Goal: Task Accomplishment & Management: Manage account settings

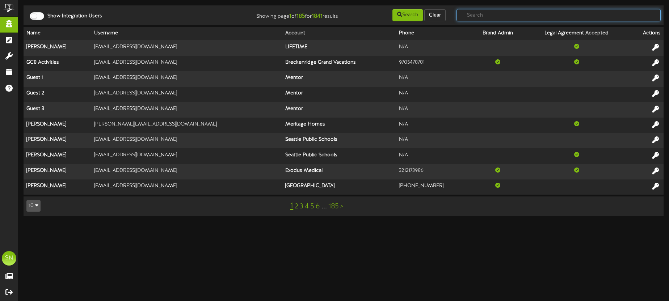
click at [477, 12] on input "text" at bounding box center [558, 15] width 204 height 12
type input "t"
type input "christine jensen"
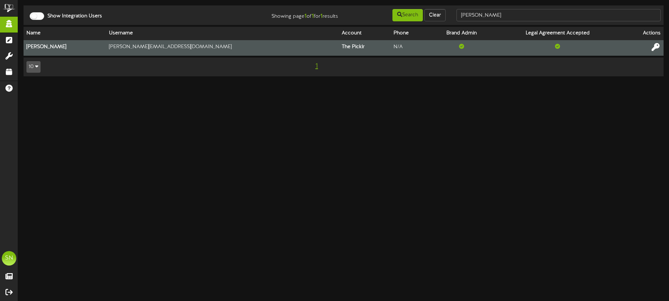
click at [657, 46] on icon at bounding box center [656, 47] width 8 height 8
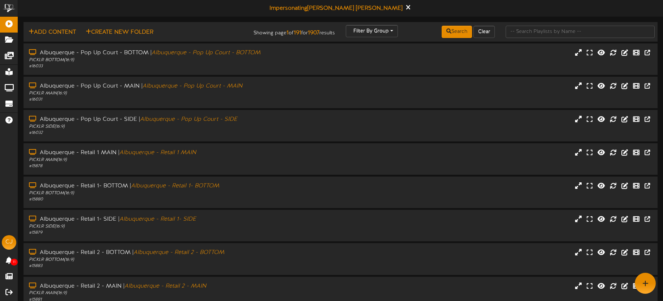
click at [529, 22] on td "Add Content Create New Folder Showing page 1 of 191 for 1907 results Filter By …" at bounding box center [341, 32] width 635 height 20
click at [529, 31] on input "text" at bounding box center [580, 32] width 149 height 12
type input "c"
type input "[GEOGRAPHIC_DATA]"
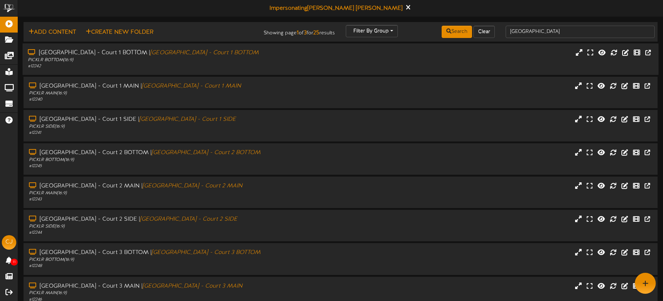
click at [211, 62] on div "PICKLR BOTTOM ( 16:9 )" at bounding box center [155, 60] width 254 height 6
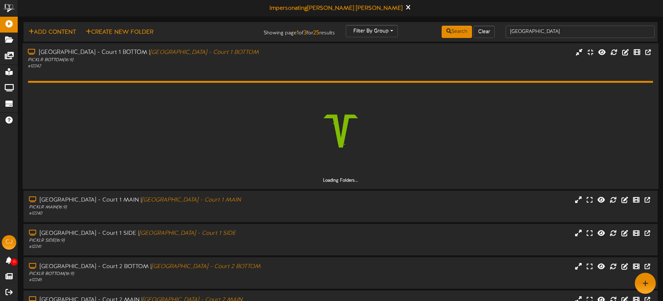
click at [211, 62] on div "PICKLR BOTTOM ( 16:9 )" at bounding box center [155, 60] width 254 height 6
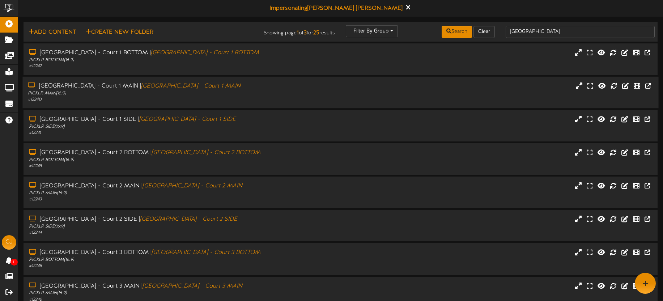
click at [203, 101] on div "# 12240" at bounding box center [155, 100] width 254 height 6
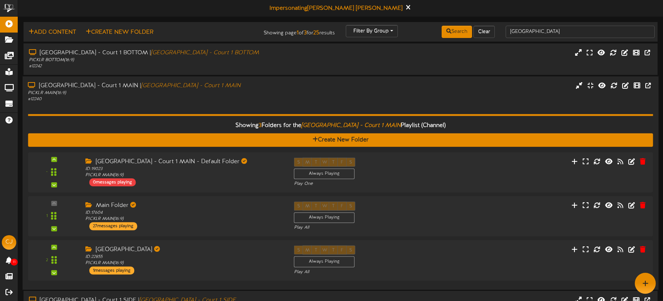
click at [219, 102] on div "Showing 3 Folders for the Villa Park - Court 1 MAIN Playlist (Channel) Create N…" at bounding box center [340, 193] width 625 height 182
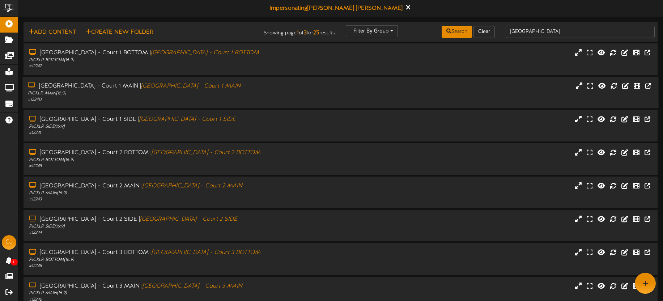
click at [190, 91] on div "PICKLR MAIN ( 16:9 )" at bounding box center [155, 93] width 254 height 6
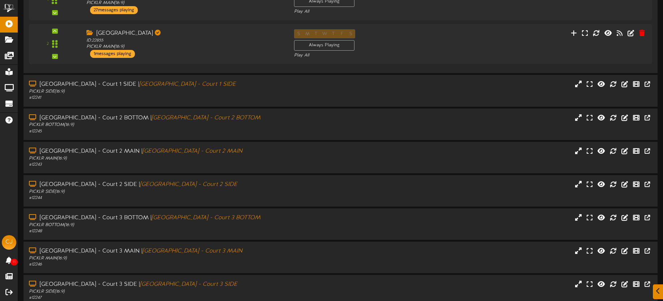
scroll to position [229, 0]
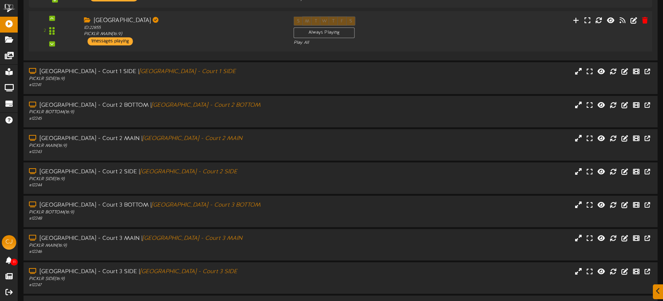
click at [207, 33] on div "ID: 22855 PICKLR MAIN ( 16:9 )" at bounding box center [183, 31] width 199 height 13
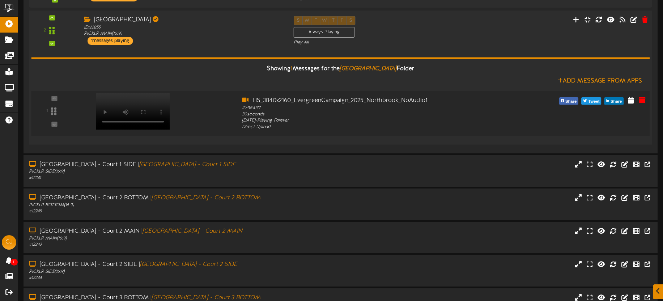
click at [137, 99] on video at bounding box center [133, 111] width 74 height 37
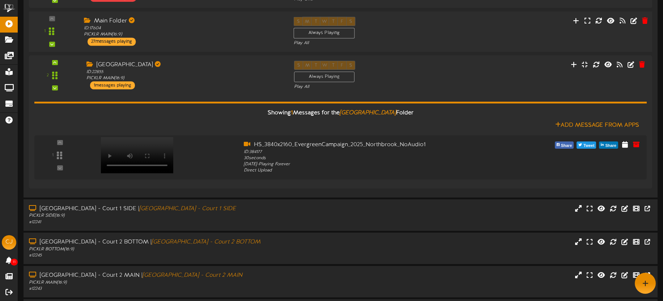
scroll to position [157, 0]
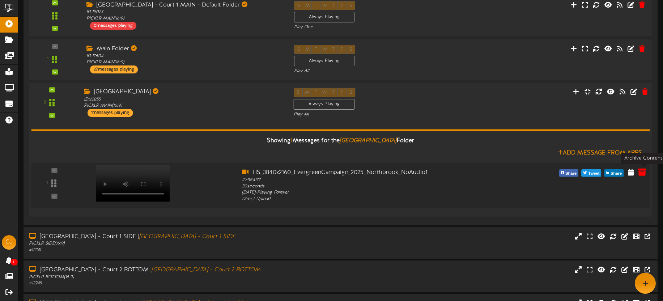
click at [643, 171] on icon at bounding box center [643, 172] width 8 height 8
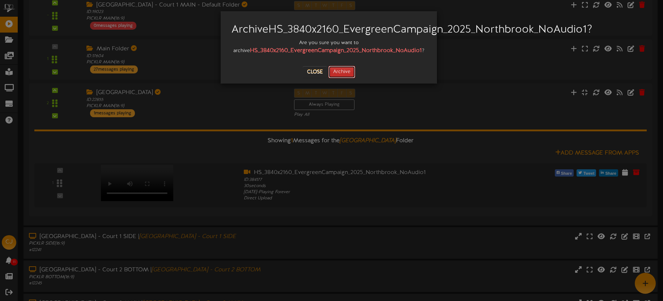
click at [346, 78] on button "Archive" at bounding box center [342, 72] width 27 height 12
click at [344, 78] on button "Archiving..." at bounding box center [342, 72] width 40 height 12
click at [306, 78] on button "Close" at bounding box center [308, 72] width 24 height 12
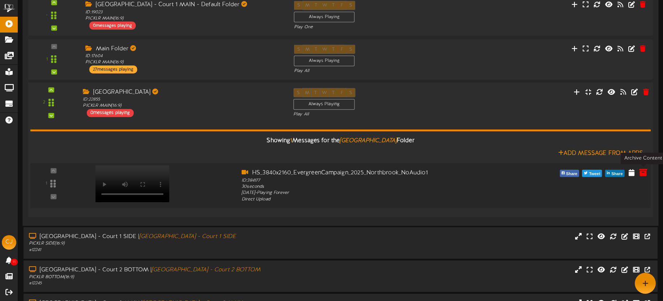
click at [643, 174] on icon at bounding box center [644, 173] width 8 height 8
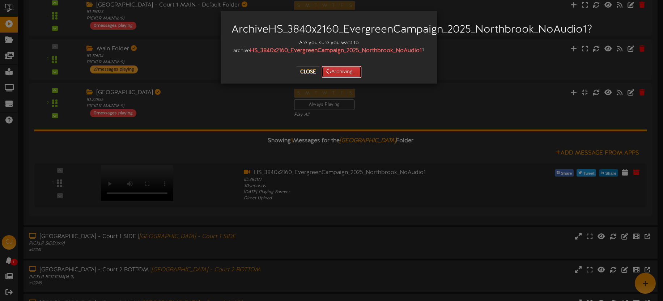
click at [345, 78] on button "Archiving..." at bounding box center [342, 72] width 40 height 12
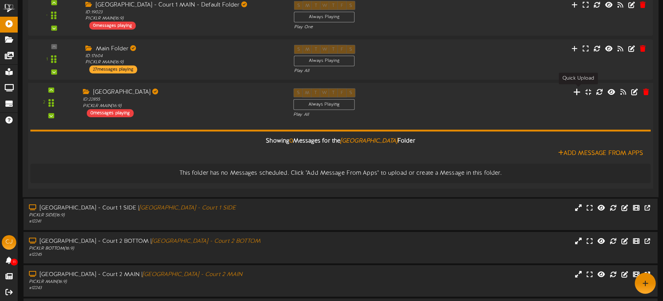
click at [580, 93] on icon at bounding box center [578, 92] width 8 height 8
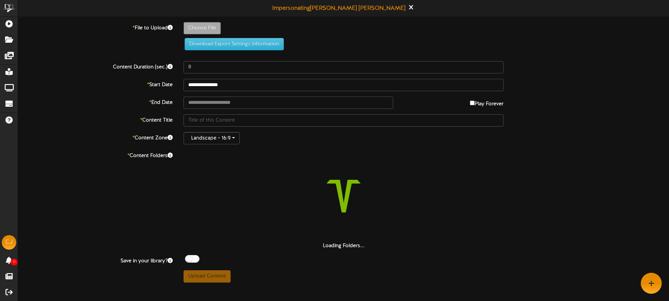
type input "**********"
type input "EverrgreenCampaign-ezgifcom-video-to-mp4-converter"
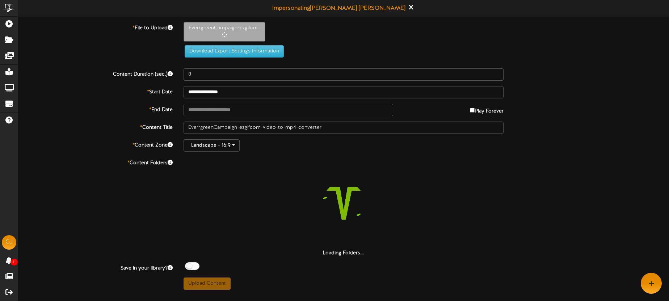
type input "30"
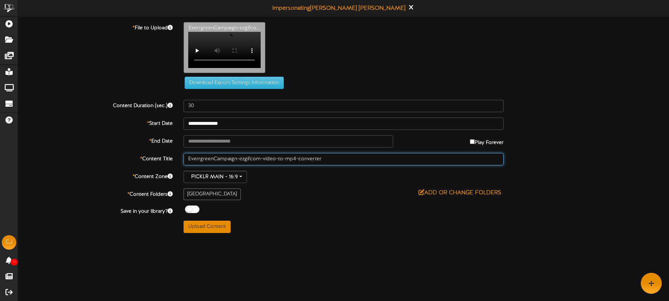
drag, startPoint x: 335, startPoint y: 161, endPoint x: 274, endPoint y: 164, distance: 61.2
click at [274, 164] on input "EverrgreenCampaign-ezgifcom-video-to-mp4-converter" at bounding box center [344, 159] width 320 height 12
type input "EverrgreenCampaign"
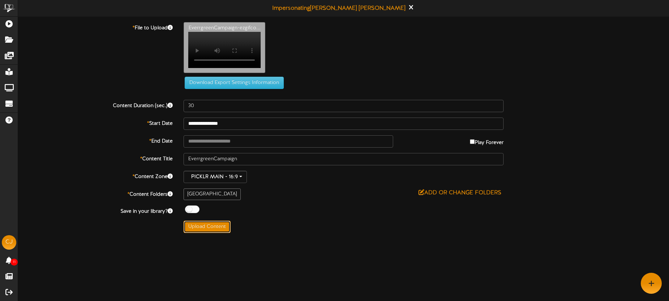
click at [217, 233] on button "Upload Content" at bounding box center [207, 227] width 47 height 12
type input "**********"
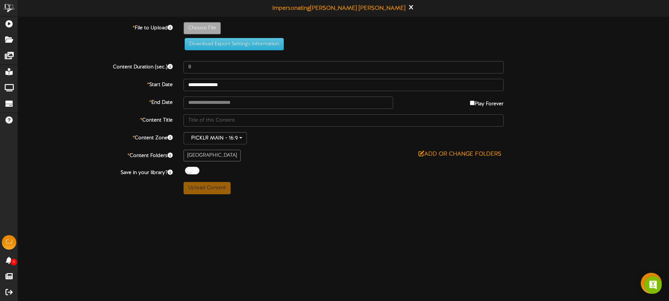
type input "**********"
type input "EverrgreenCampaign-ezgifcom-video-to-mp4-converter"
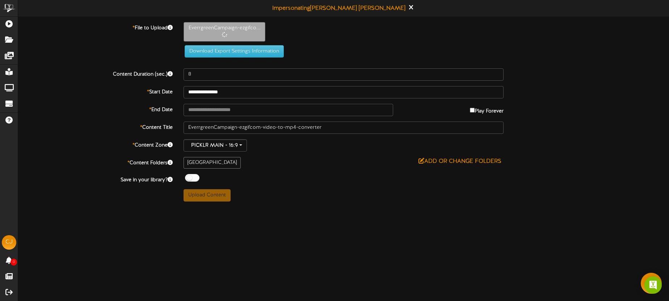
type input "30"
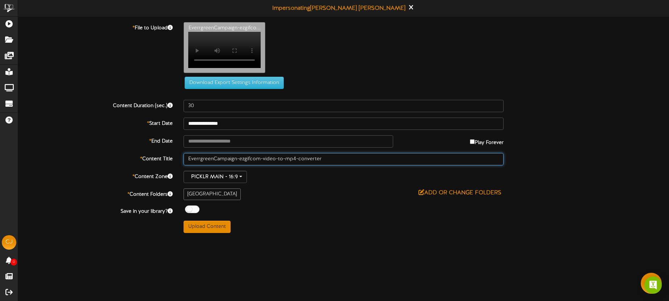
drag, startPoint x: 334, startPoint y: 167, endPoint x: 253, endPoint y: 164, distance: 81.5
click at [253, 164] on input "EverrgreenCampaign-ezgifcom-video-to-mp4-converter" at bounding box center [344, 159] width 320 height 12
type input "EverrgreenCampaign"
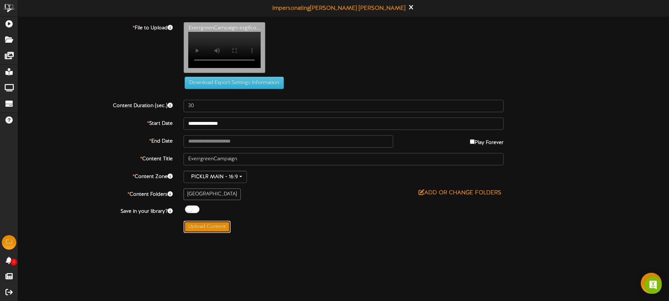
click at [218, 230] on button "Upload Content" at bounding box center [207, 227] width 47 height 12
type input "**********"
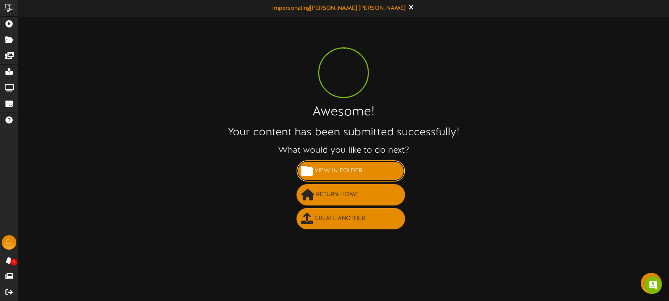
click at [337, 170] on span "View in Folder" at bounding box center [338, 171] width 51 height 12
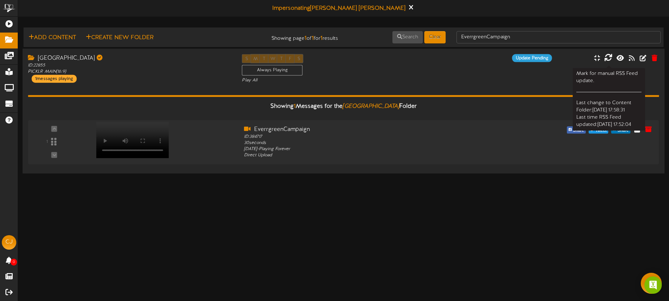
click at [609, 56] on icon at bounding box center [608, 58] width 8 height 8
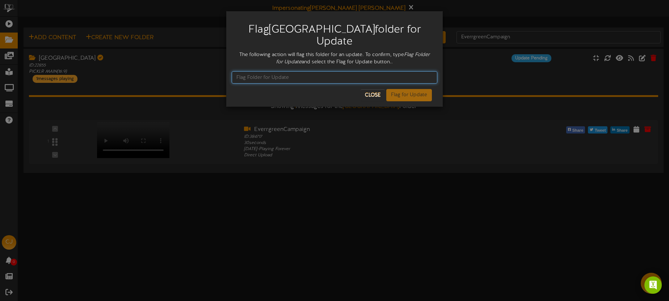
click at [325, 71] on input "text" at bounding box center [335, 77] width 206 height 12
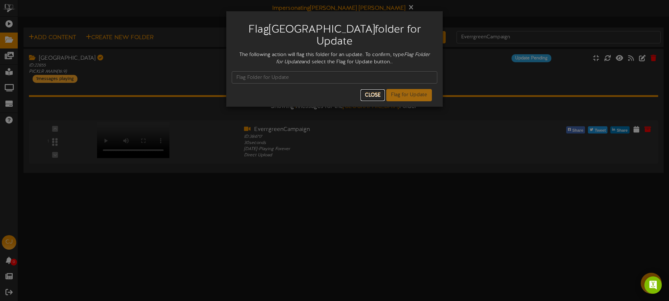
click at [378, 89] on button "Close" at bounding box center [373, 95] width 24 height 12
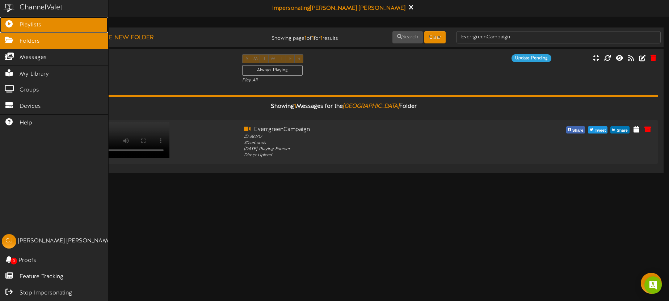
click at [14, 23] on icon at bounding box center [9, 22] width 18 height 5
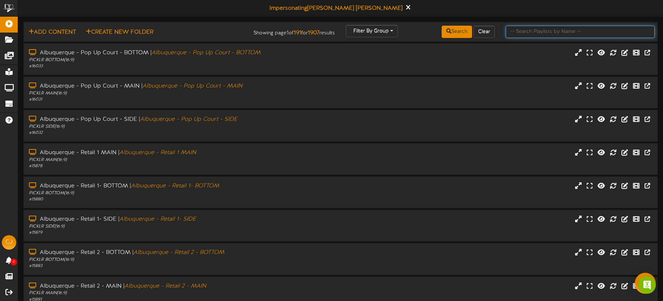
click at [521, 32] on input "text" at bounding box center [580, 32] width 149 height 12
type input "[GEOGRAPHIC_DATA]"
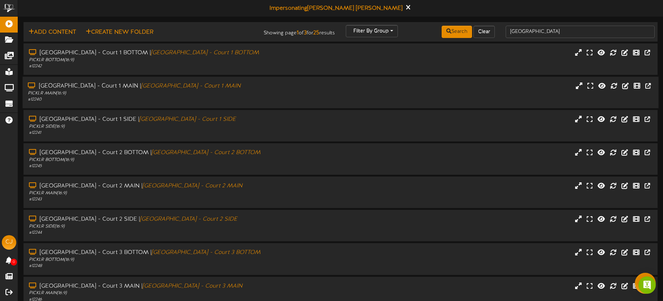
click at [195, 95] on div "PICKLR MAIN ( 16:9 )" at bounding box center [155, 93] width 254 height 6
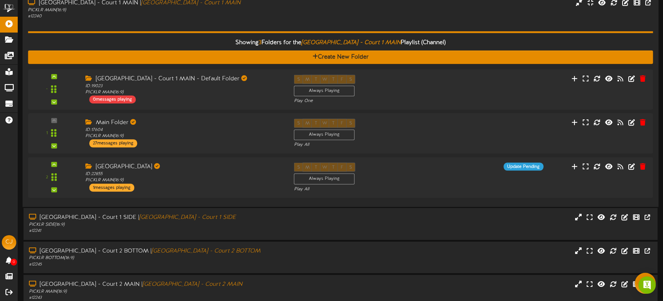
scroll to position [81, 0]
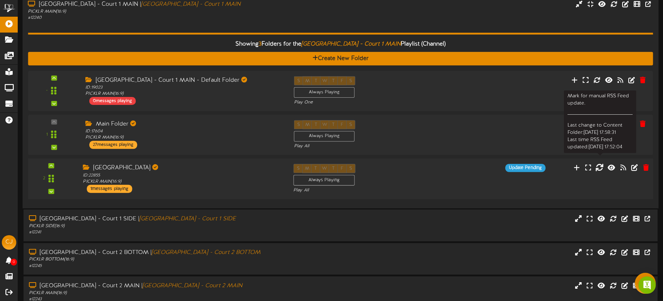
click at [599, 169] on icon at bounding box center [600, 168] width 8 height 8
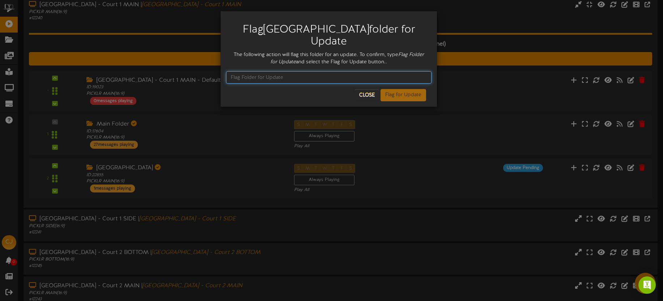
click at [292, 71] on input "text" at bounding box center [329, 77] width 206 height 12
type input "Flag Folder for Update"
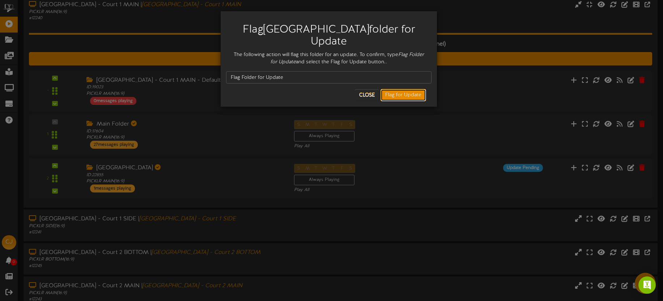
click at [397, 89] on button "Flag for Update" at bounding box center [404, 95] width 46 height 12
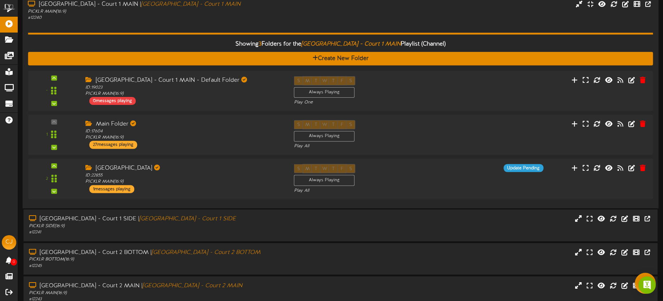
click at [228, 22] on div "Showing 3 Folders for the Villa Park - Court 1 MAIN Playlist (Channel) Create N…" at bounding box center [340, 112] width 625 height 182
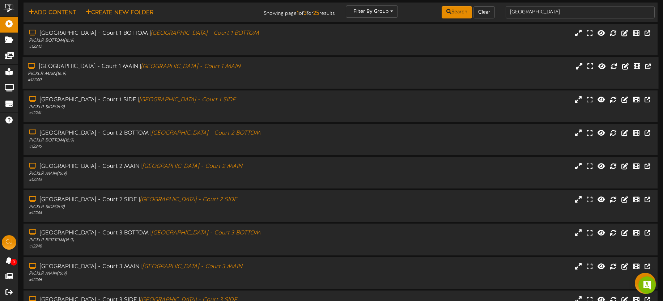
scroll to position [0, 0]
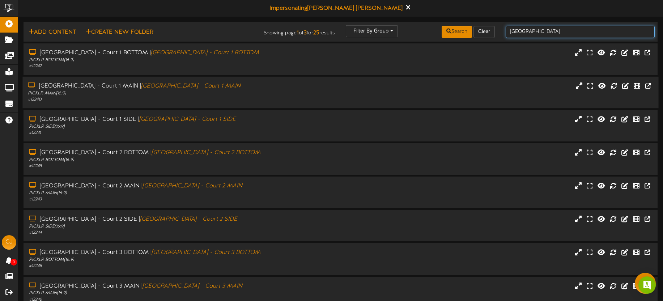
click at [538, 31] on input "villa park" at bounding box center [580, 32] width 149 height 12
drag, startPoint x: 525, startPoint y: 33, endPoint x: 510, endPoint y: 33, distance: 14.8
click at [510, 33] on input "villa park" at bounding box center [580, 32] width 149 height 12
type input "naperville"
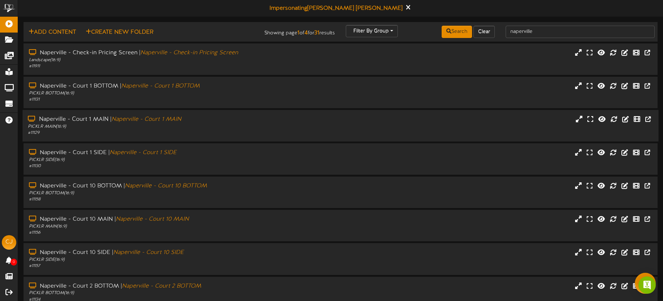
click at [192, 122] on div "Naperville - Court 1 MAIN | Naperville - Court 1 MAIN" at bounding box center [155, 119] width 254 height 8
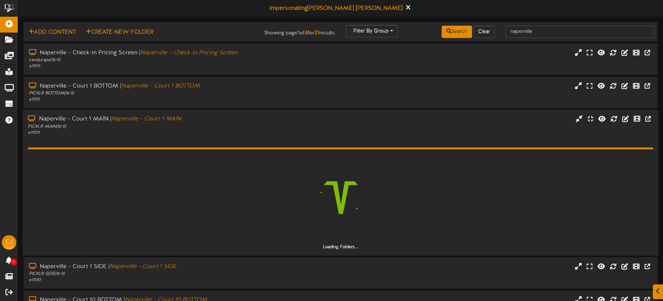
scroll to position [15, 0]
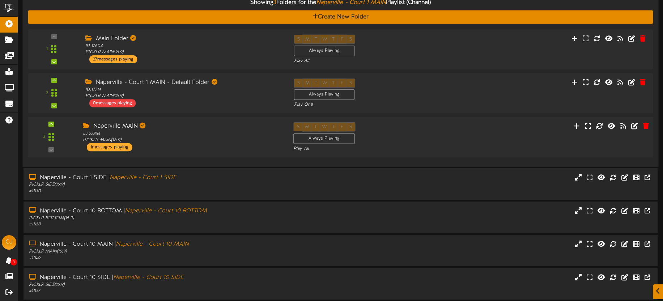
click at [226, 142] on div "ID: 22854 PICKLR MAIN ( 16:9 )" at bounding box center [182, 137] width 199 height 13
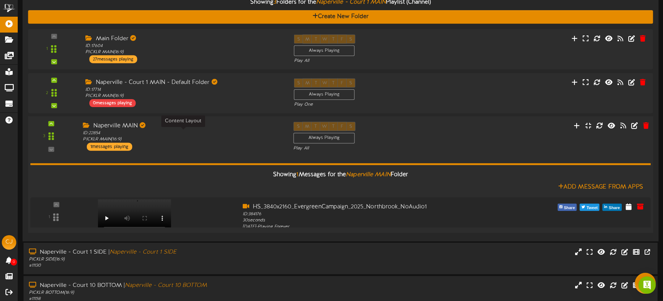
scroll to position [156, 0]
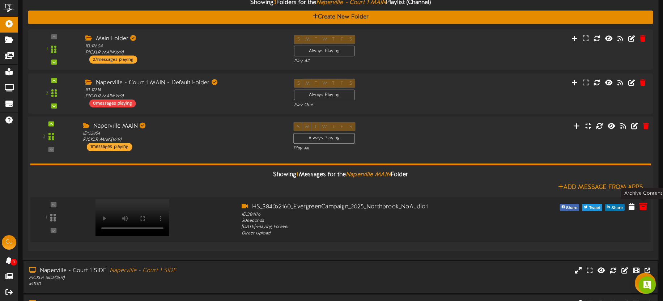
click at [640, 204] on icon at bounding box center [644, 207] width 8 height 8
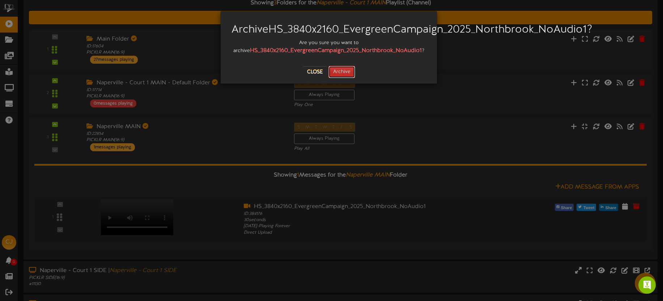
click at [345, 78] on button "Archive" at bounding box center [342, 72] width 27 height 12
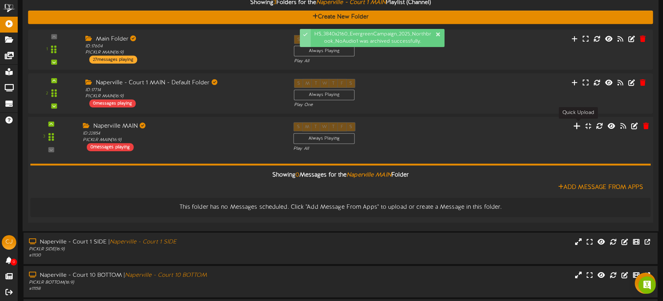
click at [578, 126] on icon at bounding box center [578, 126] width 8 height 8
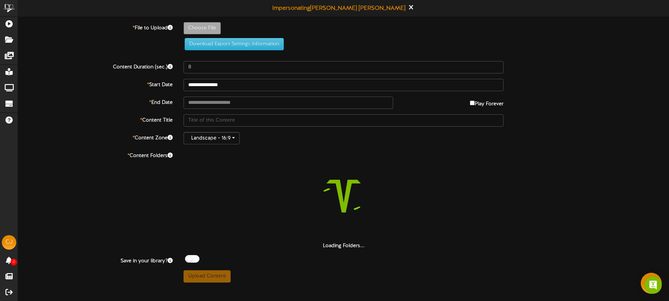
type input "**********"
type input "EverrgreenCampaign-ezgifcom-video-to-mp4-converter"
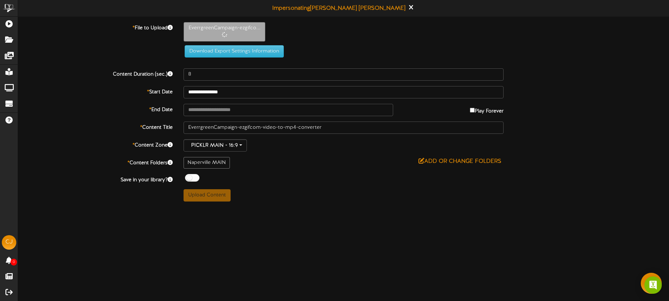
type input "30"
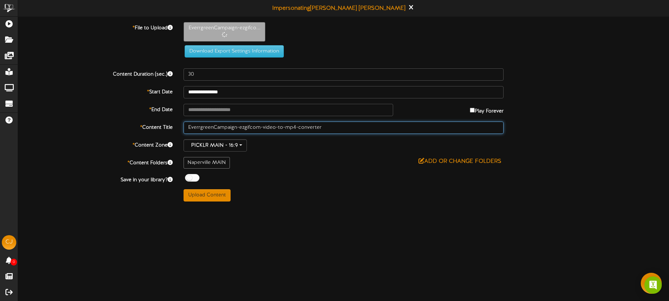
drag, startPoint x: 329, startPoint y: 125, endPoint x: 246, endPoint y: 128, distance: 83.7
click at [246, 128] on input "EverrgreenCampaign-ezgifcom-video-to-mp4-converter" at bounding box center [344, 128] width 320 height 12
type input "EverrgreenCampaign"
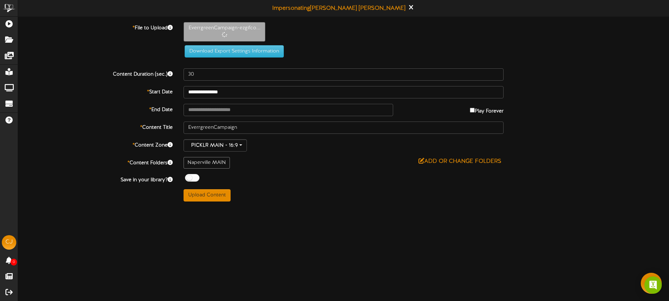
click at [307, 169] on div "**********" at bounding box center [343, 112] width 651 height 180
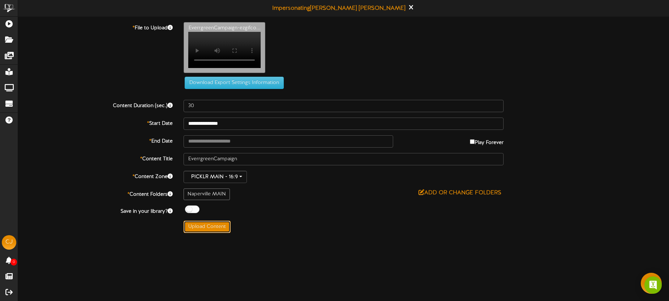
click at [218, 231] on button "Upload Content" at bounding box center [207, 227] width 47 height 12
type input "**********"
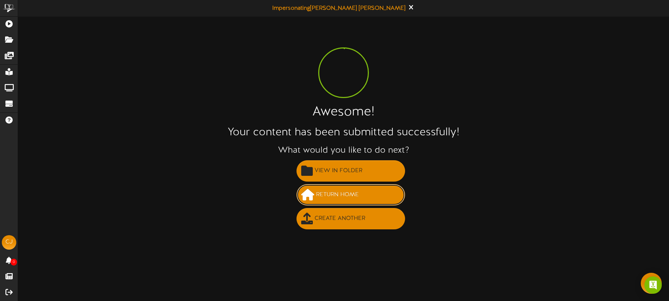
click at [324, 193] on span "Return Home" at bounding box center [337, 195] width 46 height 12
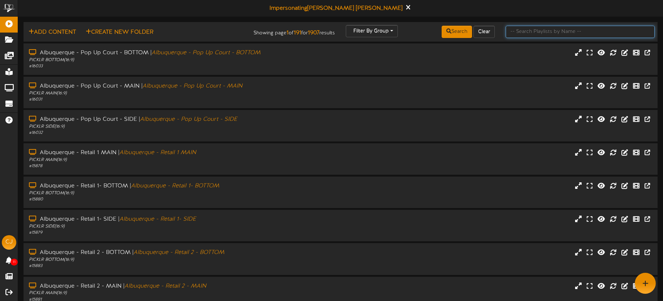
click at [517, 28] on input "text" at bounding box center [580, 32] width 149 height 12
type input "villa park"
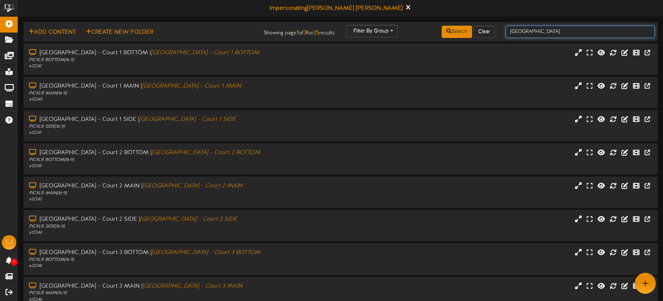
click at [543, 29] on input "villa park" at bounding box center [580, 32] width 149 height 12
drag, startPoint x: 543, startPoint y: 29, endPoint x: 535, endPoint y: 32, distance: 8.4
click at [537, 31] on input "villa park" at bounding box center [580, 32] width 149 height 12
type input "park villa"
click at [541, 33] on input "park villa" at bounding box center [580, 32] width 149 height 12
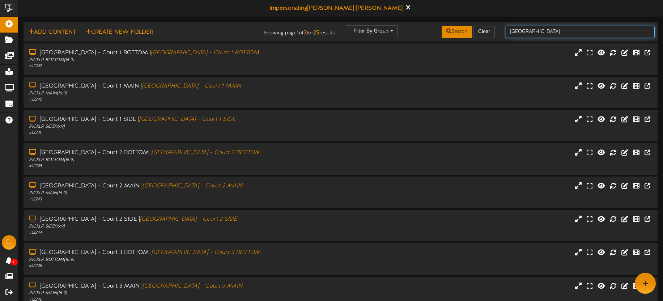
drag, startPoint x: 545, startPoint y: 32, endPoint x: 511, endPoint y: 33, distance: 34.0
click at [511, 33] on input "park villa" at bounding box center [580, 32] width 149 height 12
type input "a"
type input "mund"
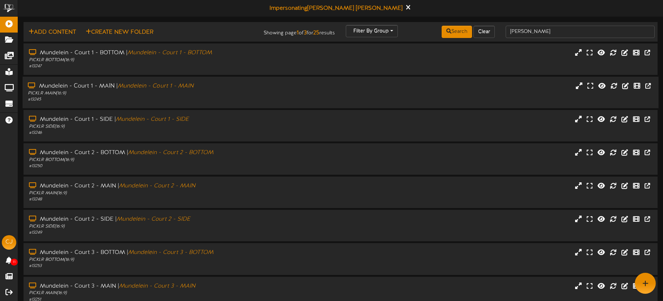
click at [338, 80] on div "Mundelein - Court 1 - MAIN | Mundelein - Court 1 - MAIN PICKLR MAIN ( 16:9 ) # …" at bounding box center [340, 92] width 636 height 31
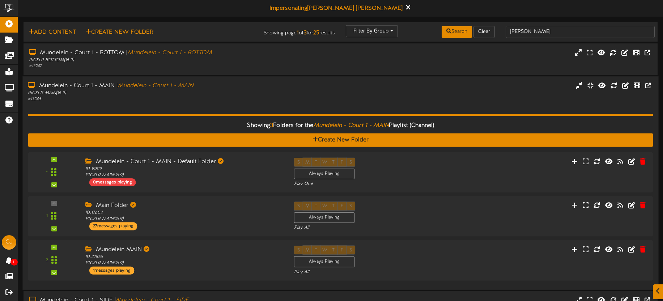
scroll to position [68, 0]
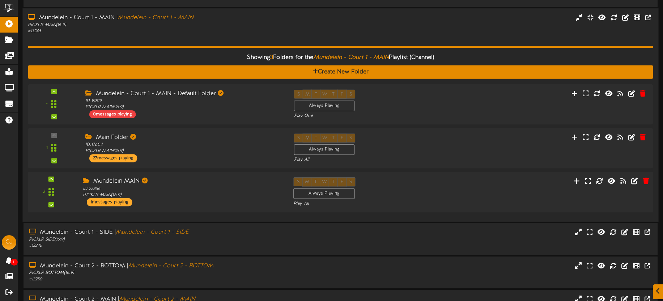
click at [417, 191] on div "S M T W T F S Always Playing Play All" at bounding box center [367, 192] width 158 height 30
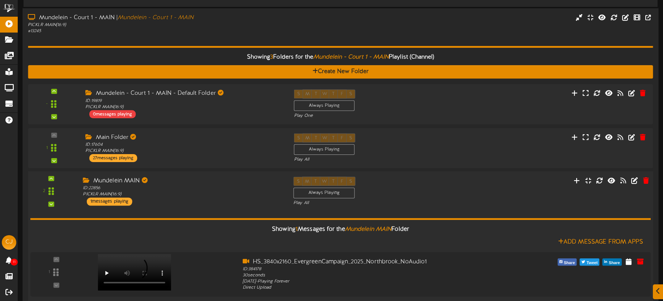
scroll to position [218, 0]
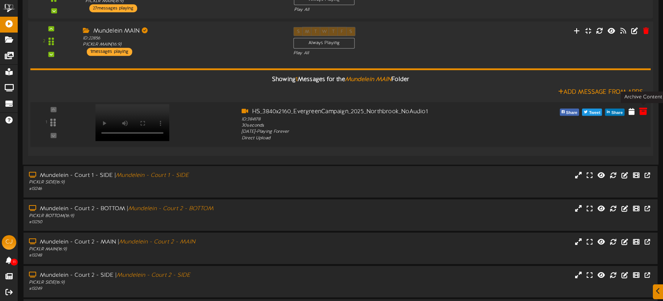
click at [644, 114] on icon at bounding box center [644, 112] width 8 height 8
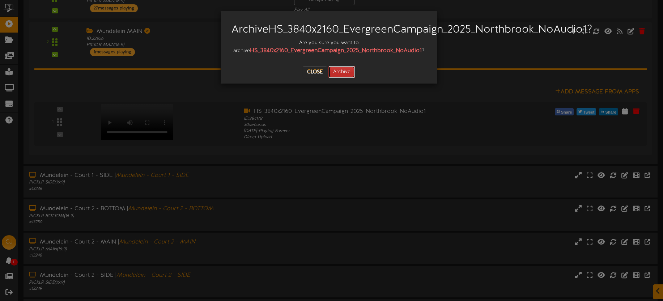
click at [331, 78] on button "Archive" at bounding box center [342, 72] width 27 height 12
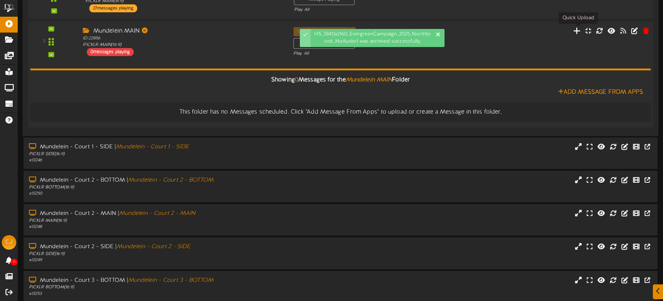
click at [580, 31] on icon at bounding box center [578, 31] width 8 height 8
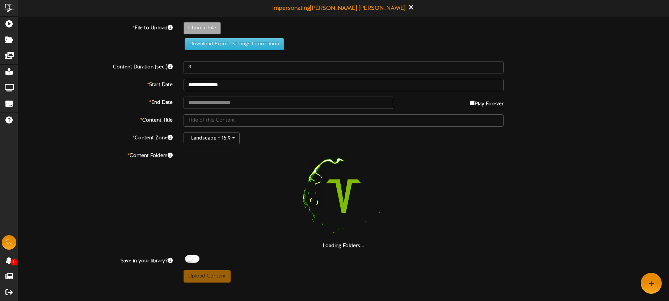
type input "**********"
type input "EverrgreenCampaign-ezgifcom-video-to-mp4-converter"
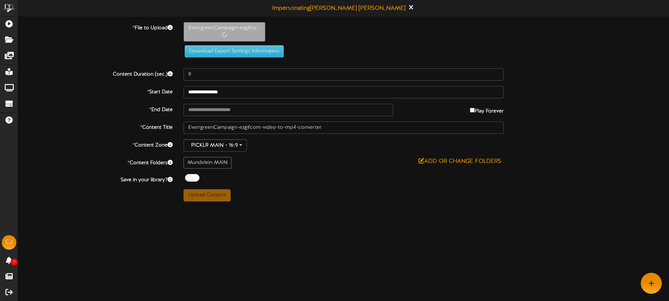
type input "30"
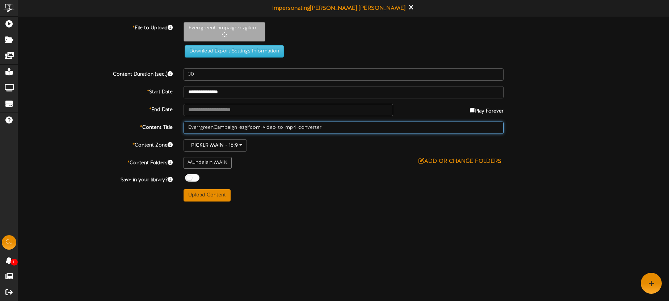
drag, startPoint x: 336, startPoint y: 127, endPoint x: 246, endPoint y: 127, distance: 89.0
click at [247, 127] on input "EverrgreenCampaign-ezgifcom-video-to-mp4-converter" at bounding box center [344, 128] width 320 height 12
type input "EverrgreenCampaign"
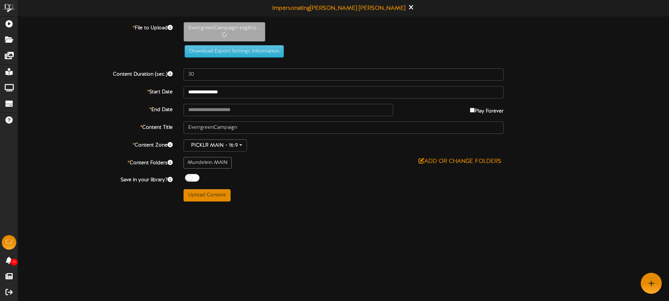
click at [309, 164] on div "Add or Change Folders" at bounding box center [344, 161] width 320 height 9
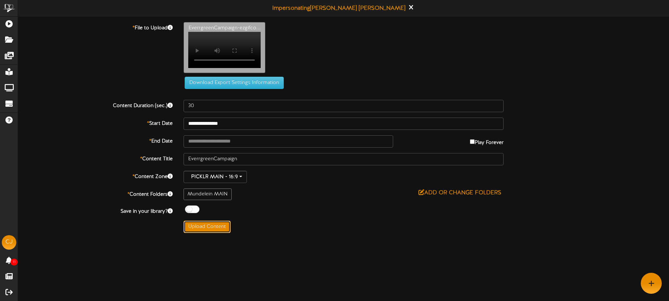
click at [215, 233] on button "Upload Content" at bounding box center [207, 227] width 47 height 12
type input "**********"
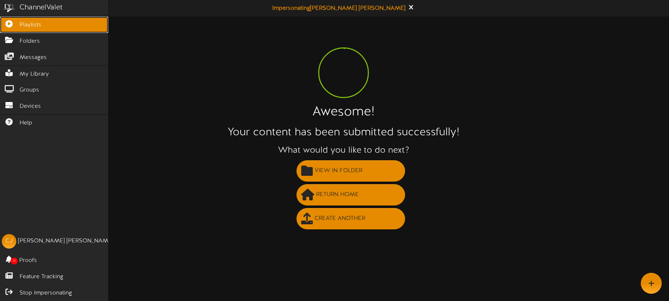
click at [7, 18] on link "Playlists" at bounding box center [54, 25] width 108 height 16
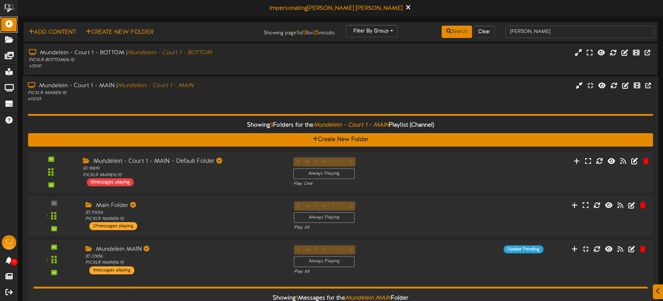
scroll to position [69, 0]
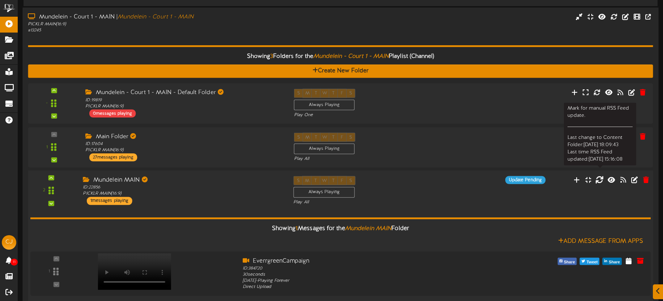
click at [601, 181] on icon at bounding box center [600, 180] width 8 height 8
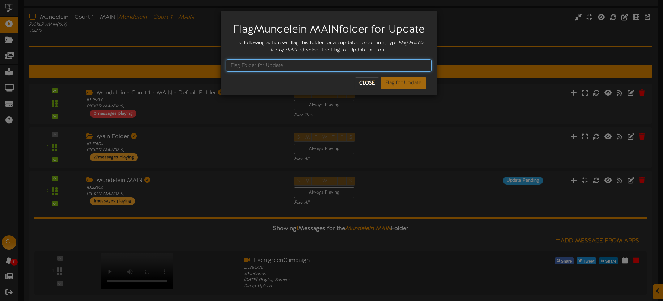
click at [302, 72] on input "text" at bounding box center [329, 65] width 206 height 12
type input "Flag Folder for Update"
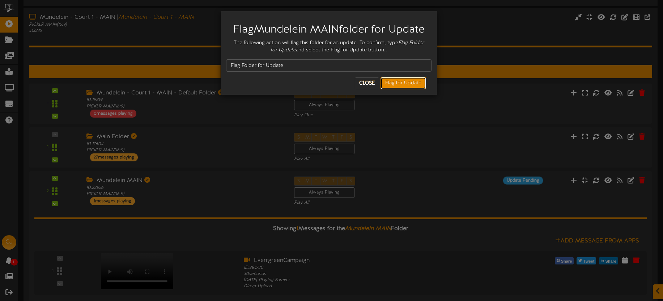
click at [399, 89] on button "Flag for Update" at bounding box center [404, 83] width 46 height 12
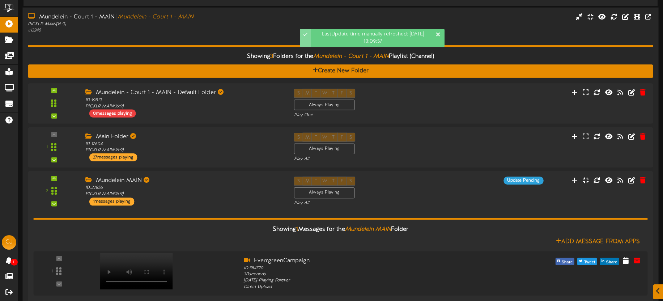
click at [219, 31] on div "# 13245" at bounding box center [155, 31] width 254 height 6
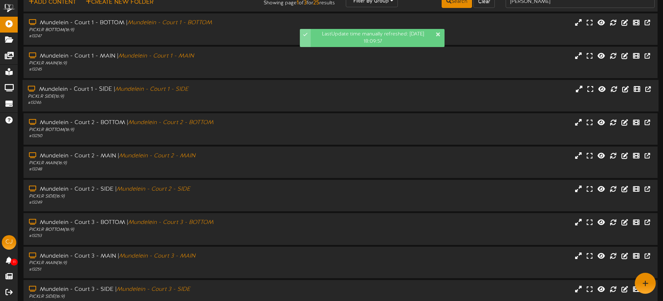
scroll to position [0, 0]
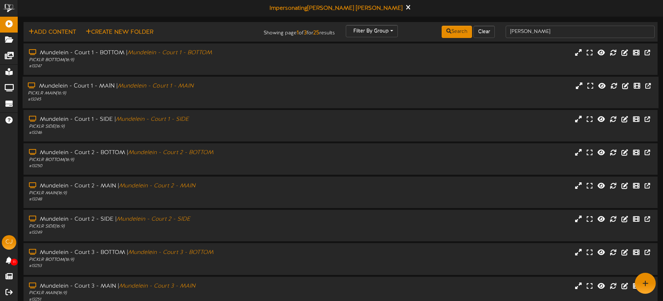
click at [292, 93] on div "Mundelein - Court 1 - MAIN | Mundelein - Court 1 - MAIN PICKLR MAIN ( 16:9 ) # …" at bounding box center [340, 92] width 636 height 21
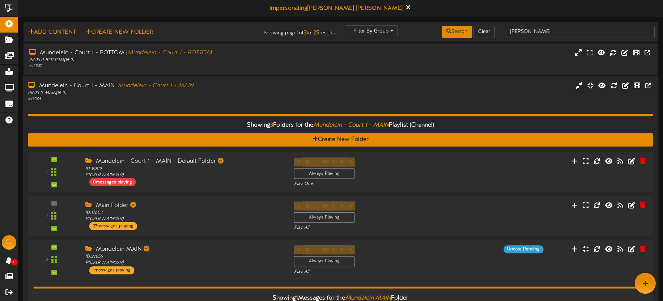
click at [287, 89] on div "Mundelein - Court 1 - MAIN | Mundelein - Court 1 - MAIN PICKLR MAIN ( 16:9 ) # …" at bounding box center [154, 92] width 265 height 21
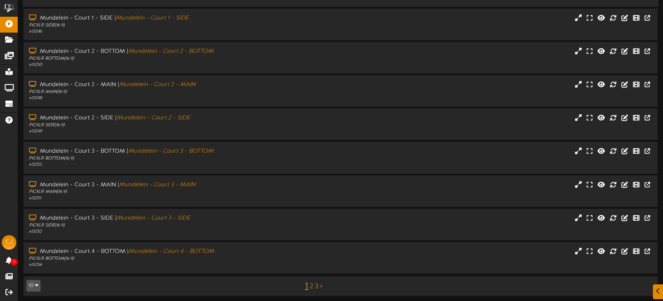
scroll to position [104, 0]
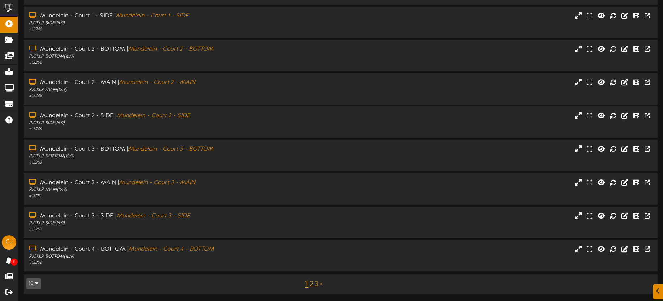
click at [312, 284] on link "2" at bounding box center [312, 285] width 4 height 8
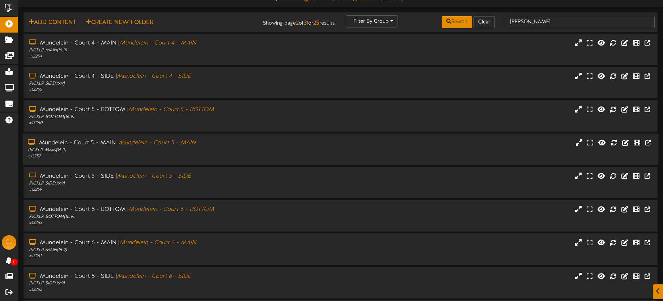
scroll to position [15, 0]
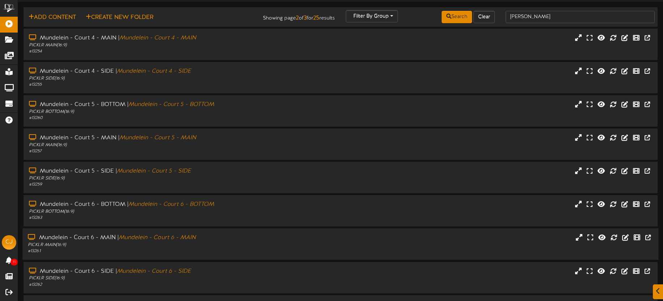
click at [248, 243] on div "PICKLR MAIN ( 16:9 )" at bounding box center [155, 245] width 254 height 6
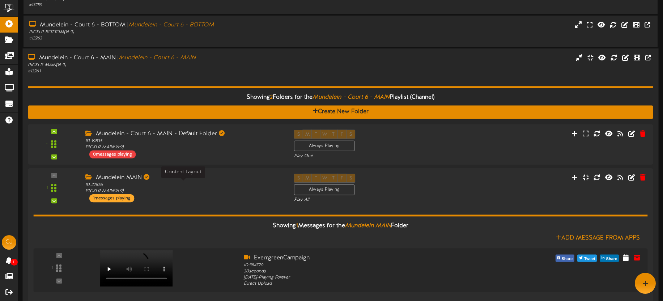
scroll to position [191, 0]
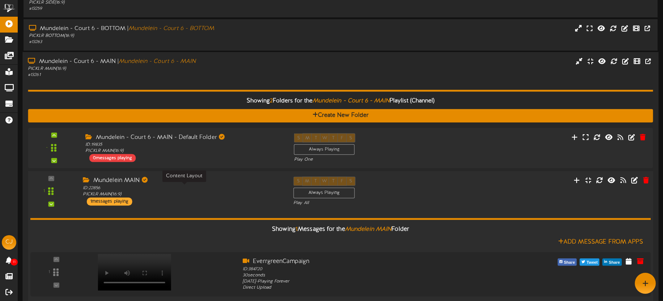
click at [243, 193] on div "ID: 22856 PICKLR MAIN ( 16:9 )" at bounding box center [182, 191] width 199 height 13
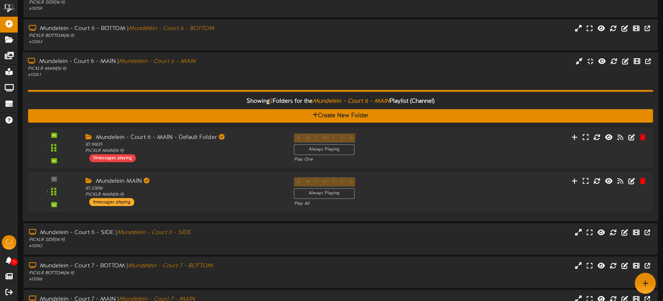
click at [228, 72] on div "# 13261" at bounding box center [155, 75] width 254 height 6
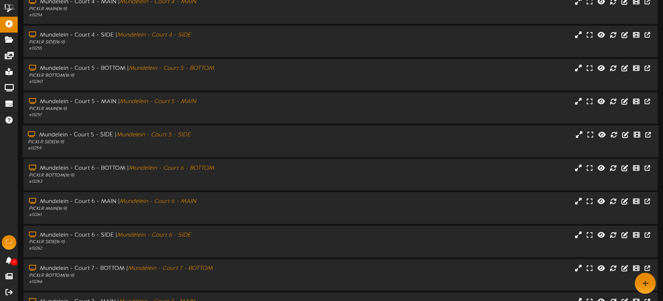
scroll to position [0, 0]
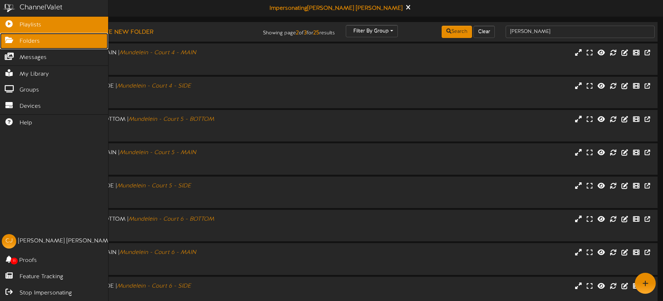
click at [18, 42] on link "Folders" at bounding box center [54, 41] width 108 height 16
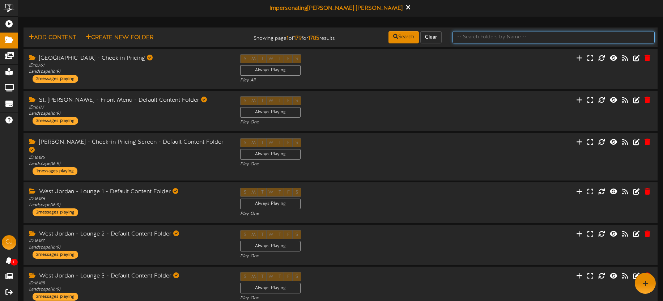
click at [520, 34] on input "text" at bounding box center [554, 37] width 202 height 12
type input "MAIN"
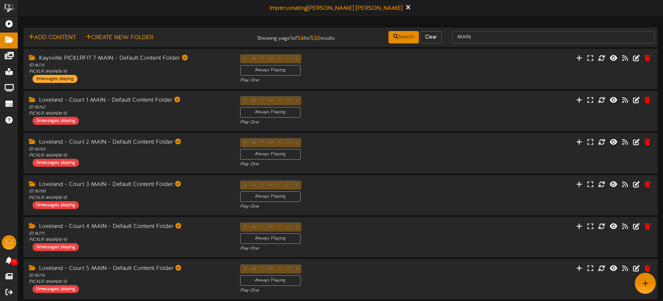
click at [501, 28] on td "Add Content Create New Folder Showing page 1 of 54 for 532 results Search Clear…" at bounding box center [341, 38] width 635 height 20
click at [500, 37] on input "MAIN" at bounding box center [554, 37] width 202 height 12
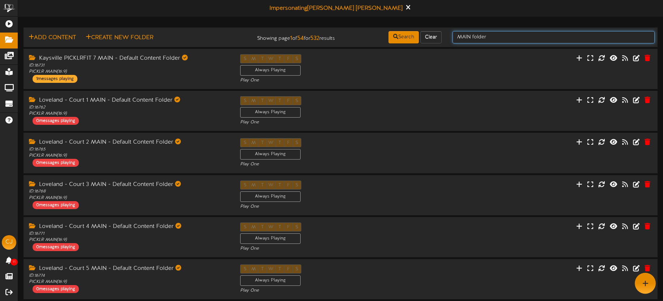
type input "MAIN folder"
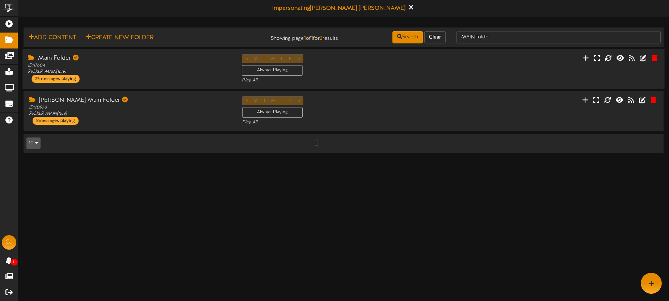
click at [463, 69] on div "Main Folder ID: 17604 PICKLR MAIN ( 16:9 ) 27 messages playing S M T W T F S Al…" at bounding box center [343, 69] width 642 height 30
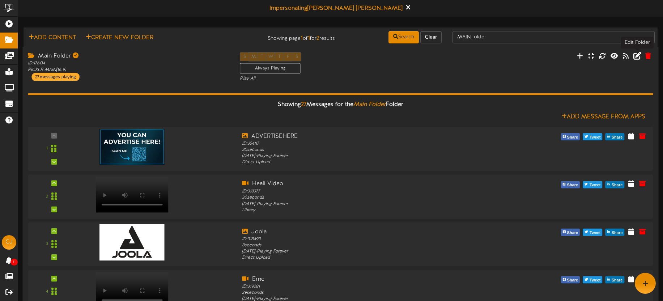
click at [636, 56] on icon at bounding box center [638, 56] width 8 height 8
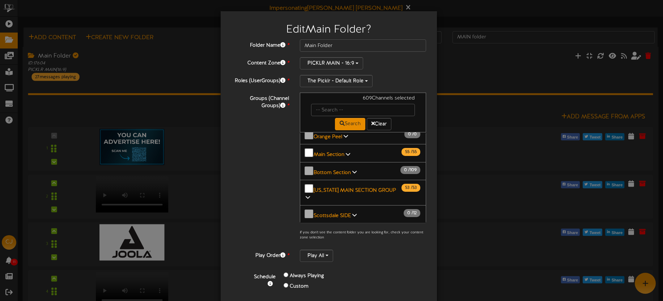
scroll to position [60, 0]
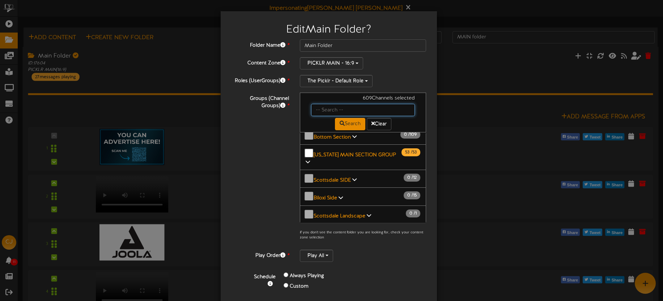
click at [321, 111] on input "text" at bounding box center [363, 110] width 104 height 12
type input "mund"
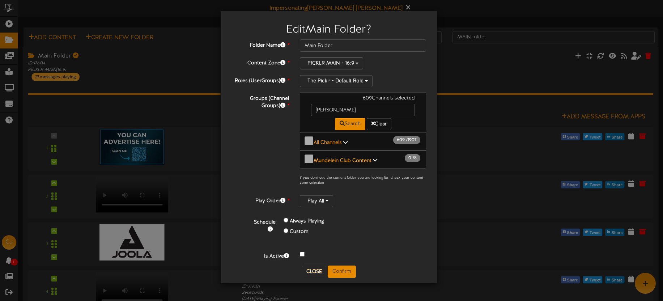
click at [353, 158] on b "Mundelein Club Content" at bounding box center [343, 160] width 58 height 5
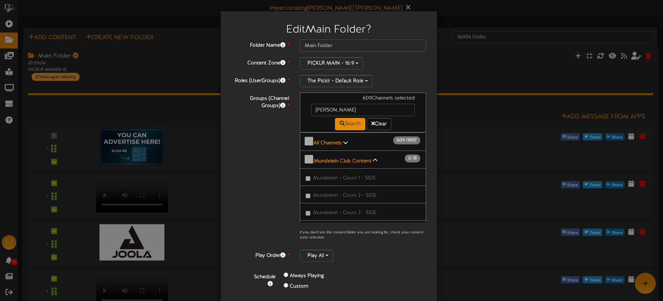
click at [410, 73] on div "Folder Name * Main Folder Content Zone * PICKLR MAIN - 16:9 Roles (UserGroups) *" at bounding box center [329, 176] width 195 height 275
click at [452, 9] on div "Edit Main Folder ? Folder Name * Main Folder Content Zone * PICKLR MAIN - 16:9 *" at bounding box center [331, 150] width 663 height 301
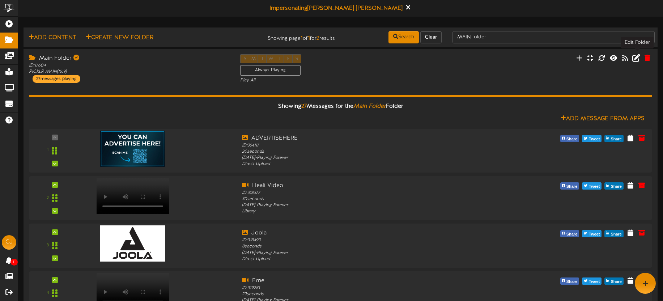
click at [636, 55] on icon at bounding box center [637, 58] width 8 height 8
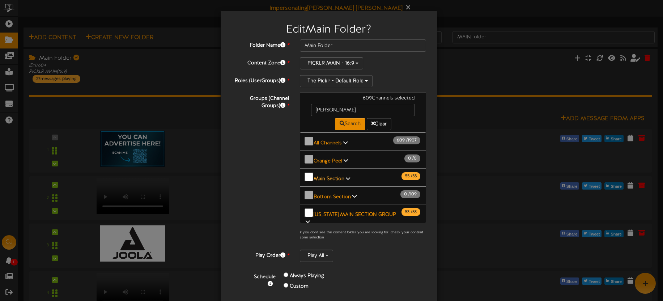
click at [338, 176] on b "Main Section" at bounding box center [329, 178] width 31 height 5
click at [337, 176] on b "Main Section" at bounding box center [329, 178] width 31 height 5
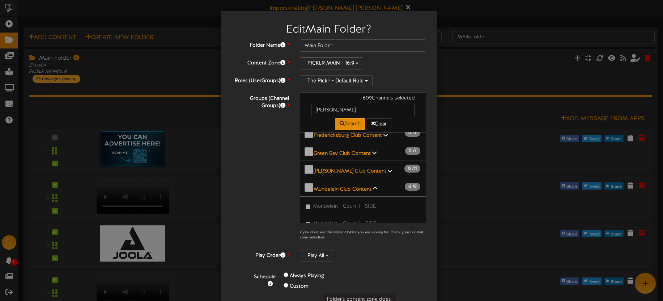
scroll to position [321, 0]
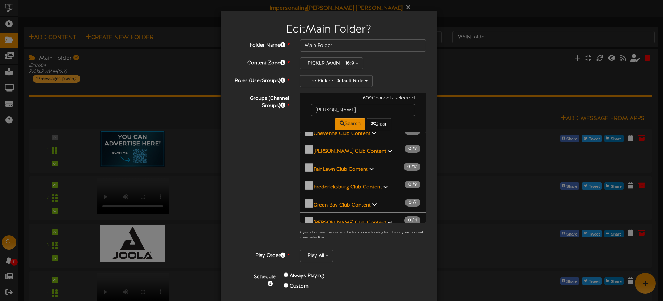
click at [362, 238] on b "Mundelein Club Content" at bounding box center [343, 240] width 58 height 5
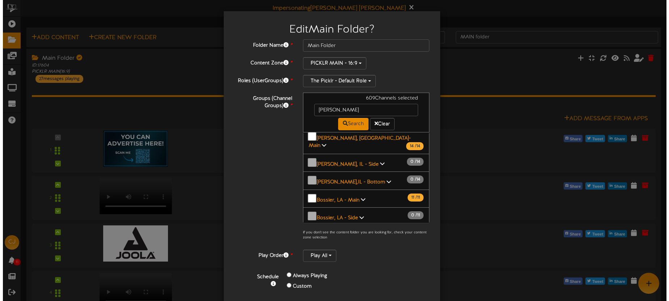
scroll to position [1034, 0]
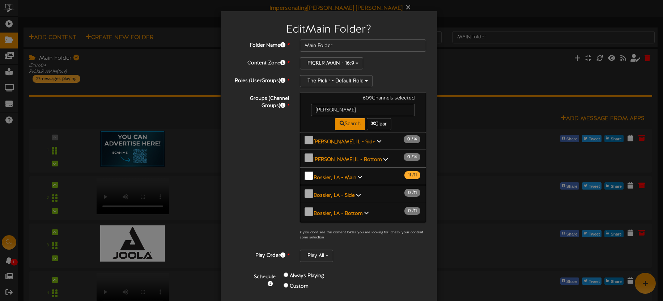
click at [462, 67] on div "Edit Main Folder ? Folder Name * Main Folder Content Zone * PICKLR MAIN - 16:9 *" at bounding box center [331, 150] width 663 height 301
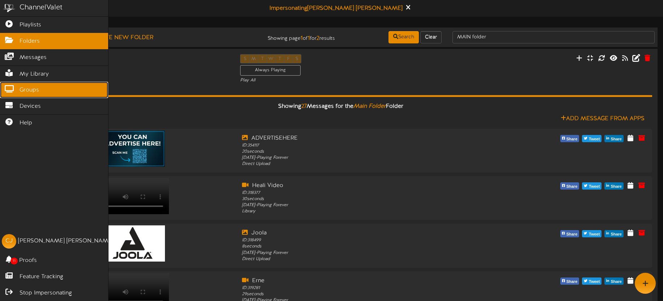
click at [21, 90] on span "Groups" at bounding box center [30, 90] width 20 height 8
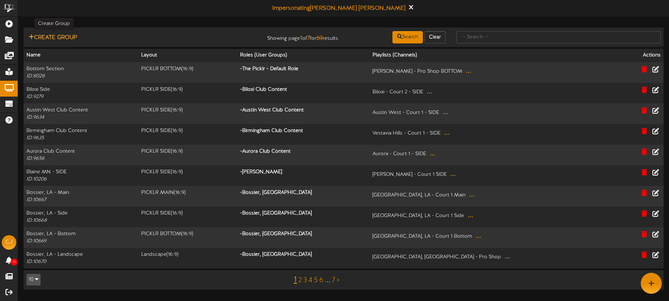
click at [61, 35] on button "Create Group" at bounding box center [52, 37] width 53 height 9
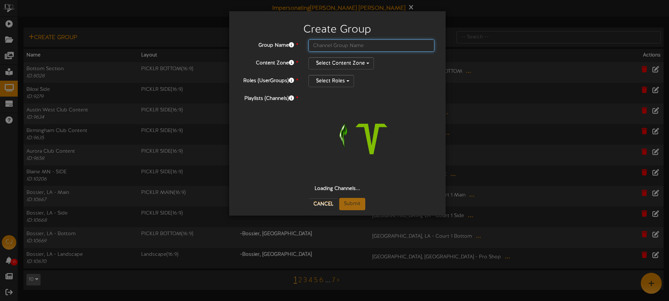
click at [326, 43] on input "text" at bounding box center [371, 45] width 126 height 12
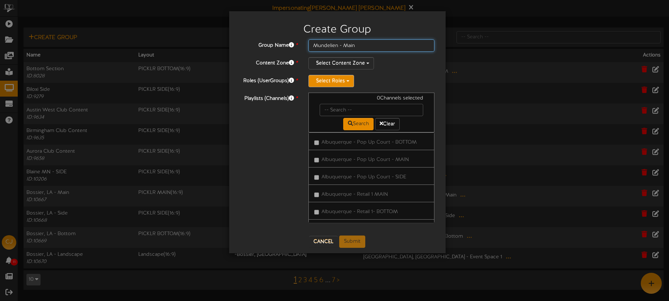
type input "Mundelien - Main"
click at [339, 83] on button "Select Roles" at bounding box center [331, 81] width 46 height 12
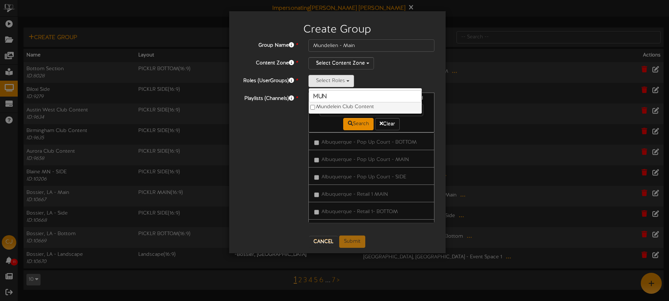
type input "mun"
click at [338, 104] on label "Mundelein Club Content" at bounding box center [365, 106] width 113 height 9
click at [410, 45] on input "Mundelien - Main" at bounding box center [371, 45] width 126 height 12
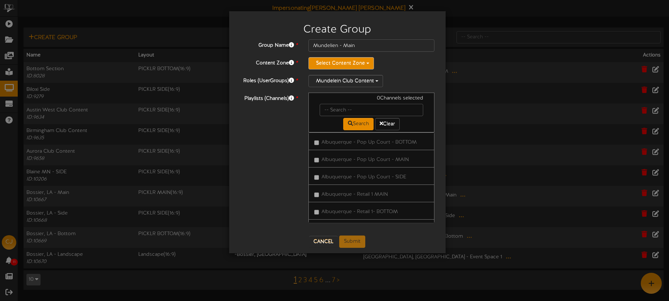
click at [353, 67] on button "Select Content Zone" at bounding box center [341, 63] width 66 height 12
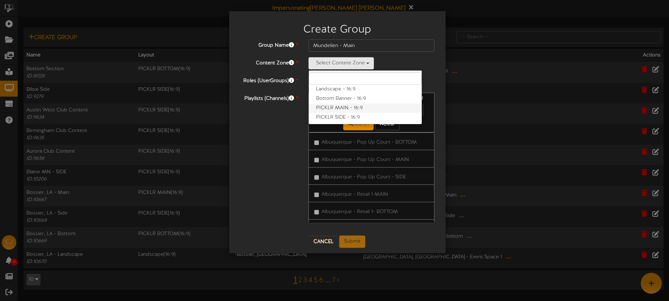
click at [344, 104] on label "PICKLR MAIN - 16:9" at bounding box center [365, 108] width 113 height 9
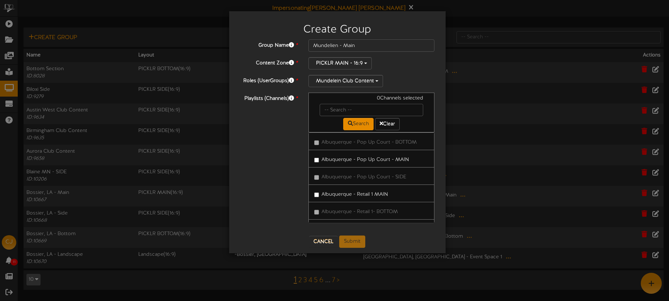
click at [425, 60] on div "PICKLR MAIN - 16:9 Landscape - 16:9 Bottom Banner - 16:9 PICKLR MAIN - 16:9 PIC…" at bounding box center [371, 63] width 126 height 12
click at [355, 113] on input "text" at bounding box center [372, 110] width 104 height 12
type input "mund"
click at [353, 162] on label "Mundelein - Court 1 - MAIN" at bounding box center [350, 159] width 73 height 10
click at [378, 210] on label "Mundelein - Court 2 - MAIN" at bounding box center [351, 211] width 74 height 10
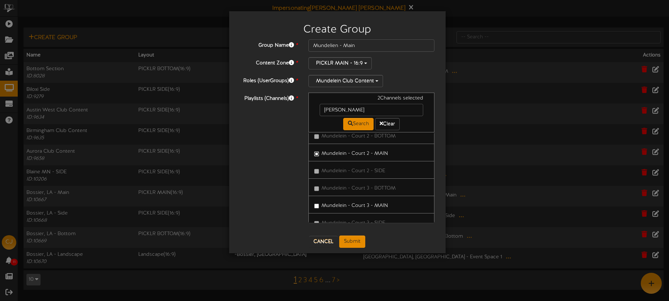
scroll to position [59, 0]
click at [378, 203] on label "Mundelein - Court 3 - MAIN" at bounding box center [351, 204] width 74 height 10
click at [382, 199] on label "Mundelein - Court 4 - MAIN" at bounding box center [351, 201] width 74 height 10
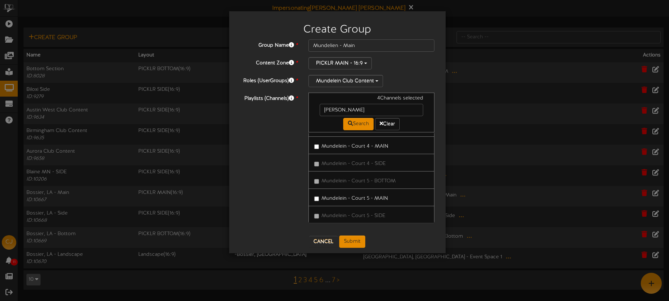
click at [382, 197] on label "Mundelein - Court 5 - MAIN" at bounding box center [351, 198] width 74 height 10
click at [383, 184] on label "Mundelein - Court 6 - MAIN" at bounding box center [351, 182] width 74 height 10
click at [385, 181] on label "Mundelein - Court 7 - MAIN" at bounding box center [350, 178] width 73 height 10
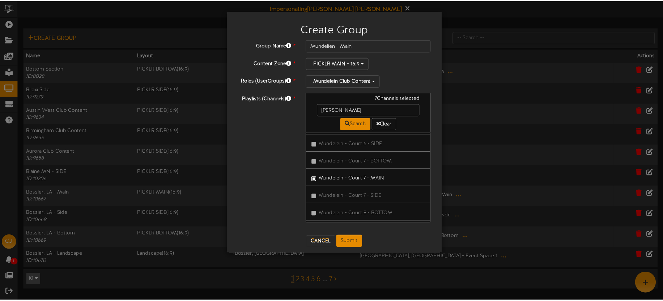
scroll to position [351, 0]
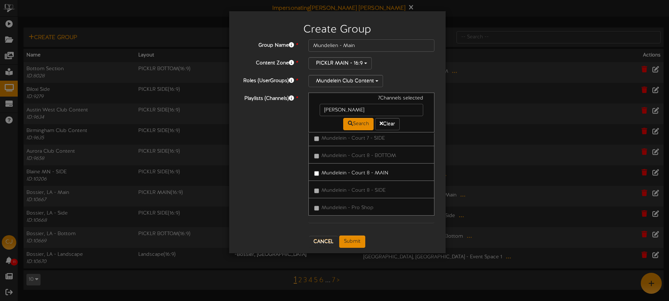
click at [383, 177] on link "Mundelein - Court 8 - MAIN" at bounding box center [371, 172] width 126 height 18
click at [384, 176] on label "Mundelein - Court 8 - MAIN" at bounding box center [351, 172] width 74 height 10
click at [355, 245] on button "Submit" at bounding box center [352, 242] width 26 height 12
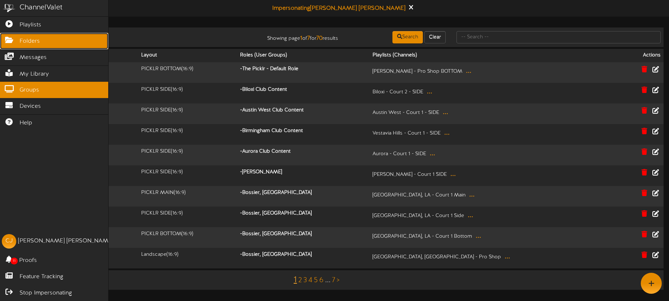
click at [22, 41] on span "Folders" at bounding box center [30, 41] width 20 height 8
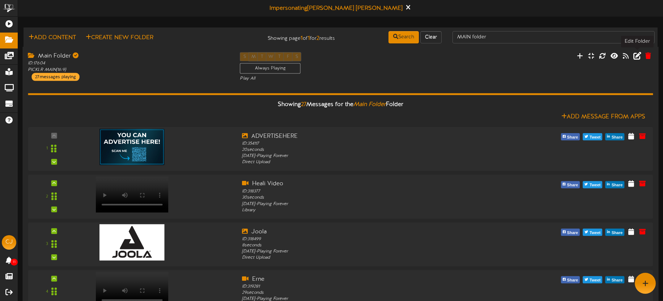
click at [640, 57] on icon at bounding box center [638, 56] width 8 height 8
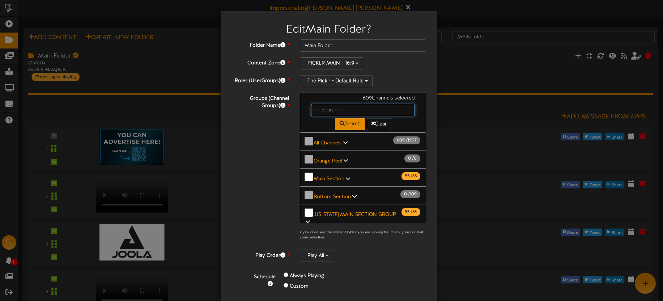
click at [314, 112] on input "text" at bounding box center [363, 110] width 104 height 12
type input "mun"
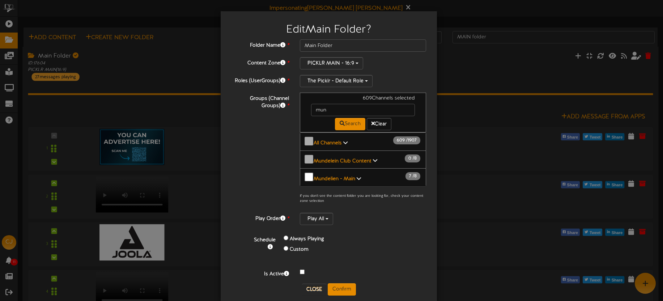
click at [340, 170] on button "Mundelien - Main 7 / 8" at bounding box center [363, 177] width 126 height 18
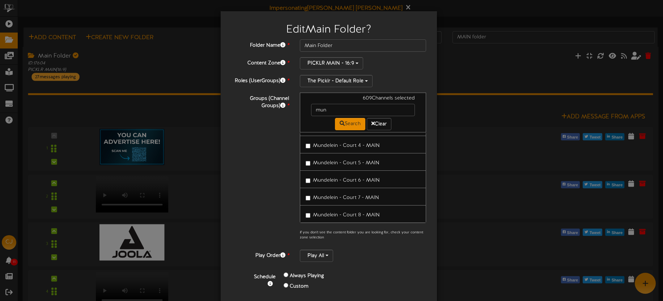
scroll to position [105, 0]
click at [357, 176] on span "Mundelein - Court 6 - MAIN" at bounding box center [346, 178] width 67 height 5
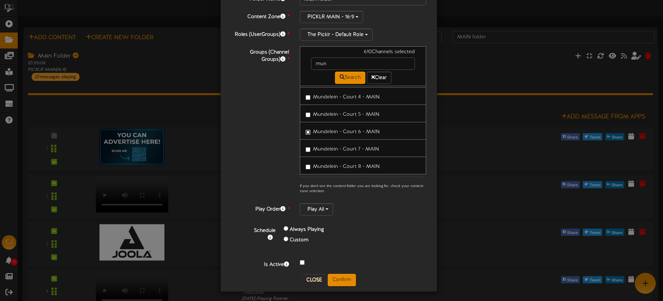
scroll to position [48, 0]
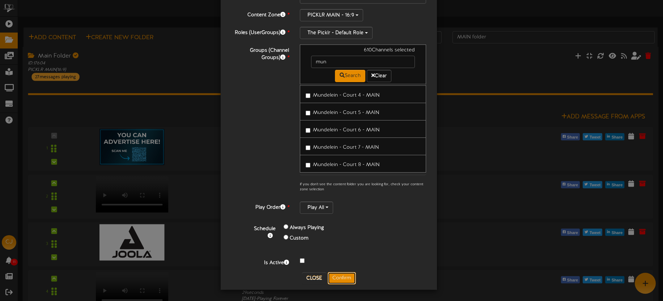
click at [344, 278] on button "Confirm" at bounding box center [342, 278] width 28 height 12
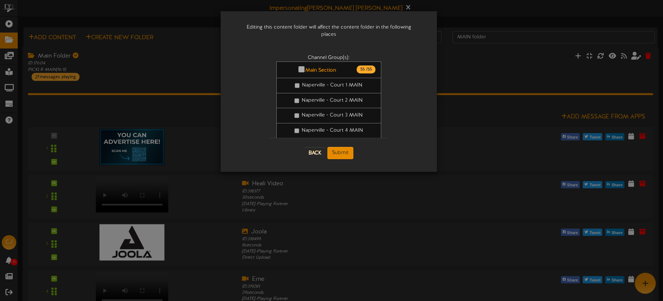
scroll to position [0, 0]
click at [338, 147] on button "Submit" at bounding box center [341, 153] width 26 height 12
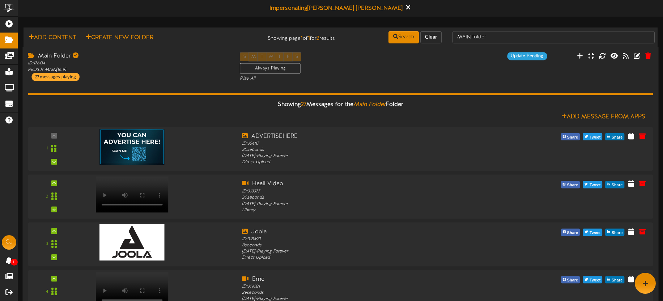
click at [127, 77] on div "Main Folder ID: 17604 PICKLR MAIN ( 16:9 ) 27 messages playing" at bounding box center [128, 66] width 212 height 29
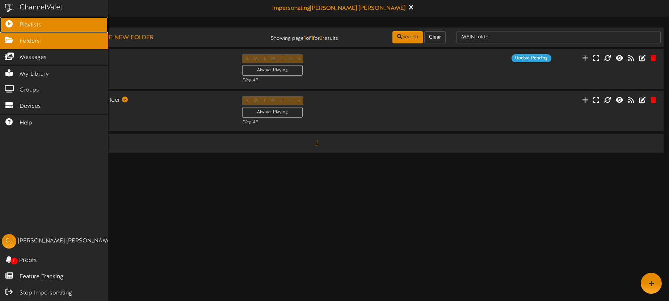
click at [18, 23] on link "Playlists" at bounding box center [54, 25] width 108 height 16
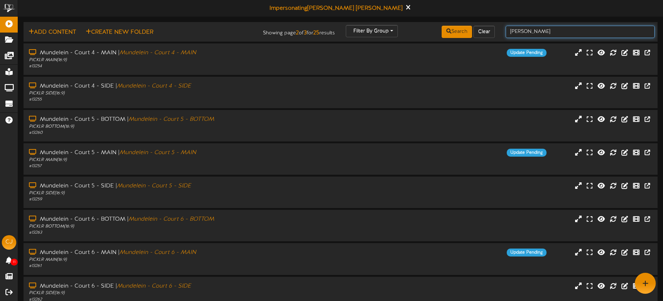
click at [539, 31] on input "mund" at bounding box center [580, 32] width 149 height 12
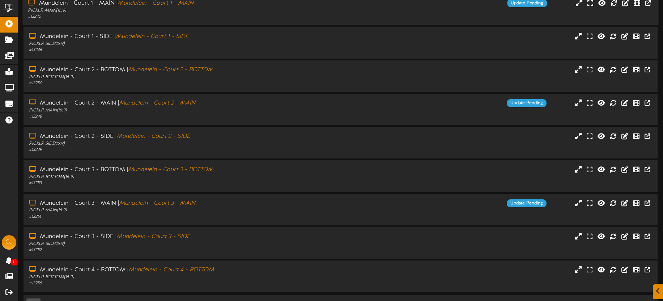
scroll to position [104, 0]
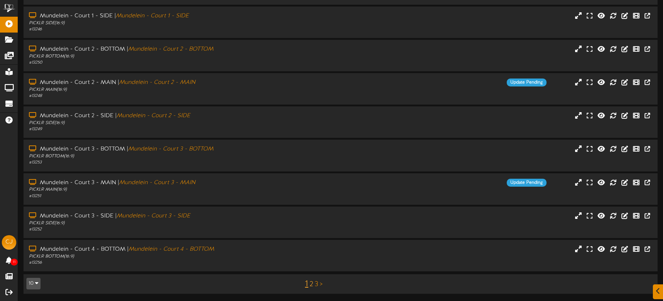
click at [311, 286] on link "2" at bounding box center [312, 285] width 4 height 8
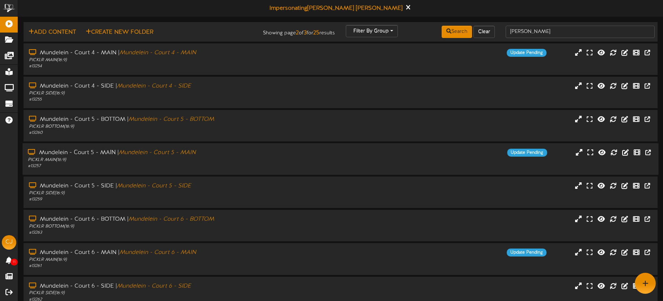
click at [212, 160] on div "PICKLR MAIN ( 16:9 )" at bounding box center [155, 160] width 254 height 6
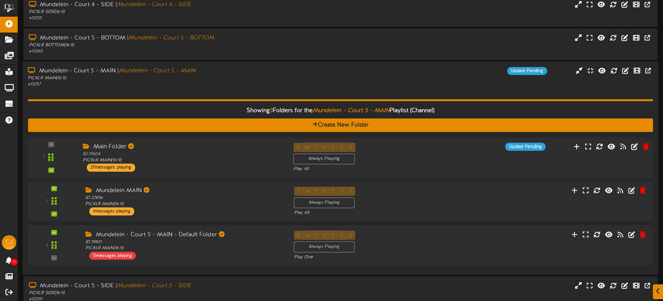
scroll to position [83, 0]
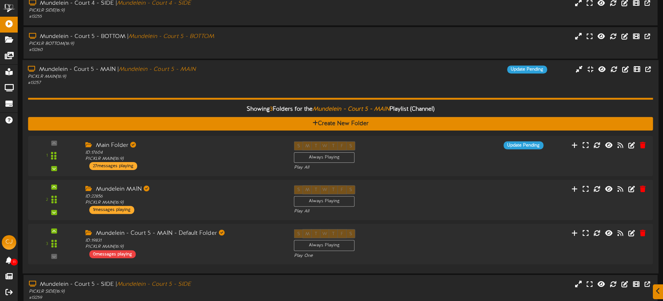
click at [243, 85] on div "# 13257" at bounding box center [155, 83] width 254 height 6
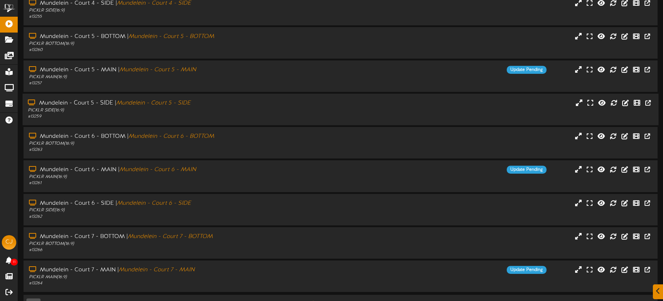
click at [218, 116] on div "# 13259" at bounding box center [155, 117] width 254 height 6
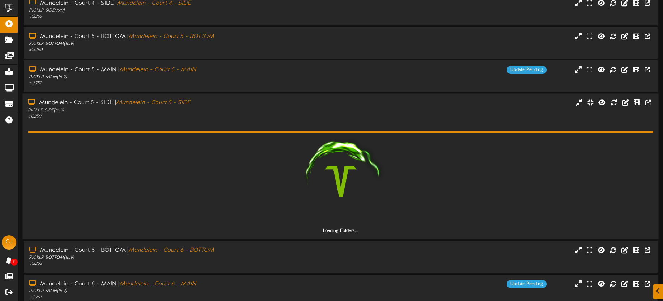
click at [222, 108] on div "PICKLR SIDE ( 16:9 )" at bounding box center [155, 111] width 254 height 6
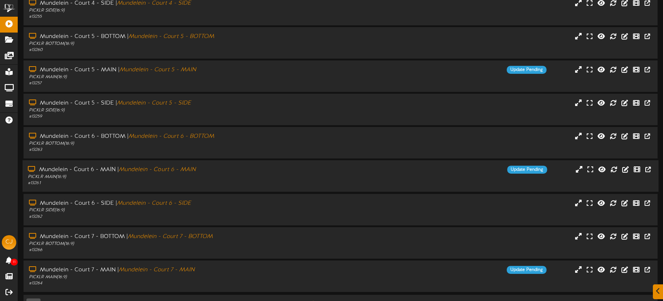
click at [222, 173] on div "Mundelein - Court 6 - MAIN | Mundelein - Court 6 - MAIN" at bounding box center [155, 170] width 254 height 8
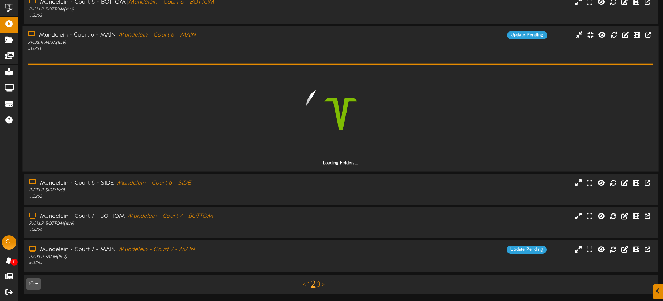
scroll to position [218, 0]
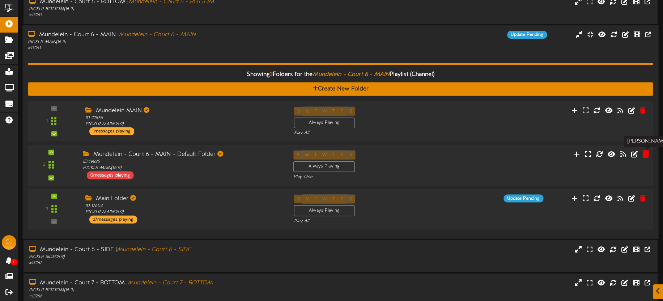
click at [645, 155] on icon at bounding box center [646, 154] width 7 height 8
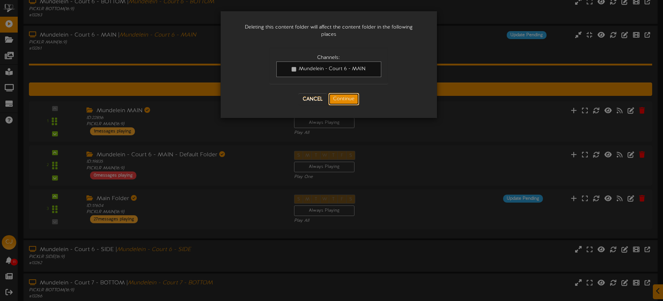
click at [347, 94] on button "Continue" at bounding box center [344, 99] width 31 height 12
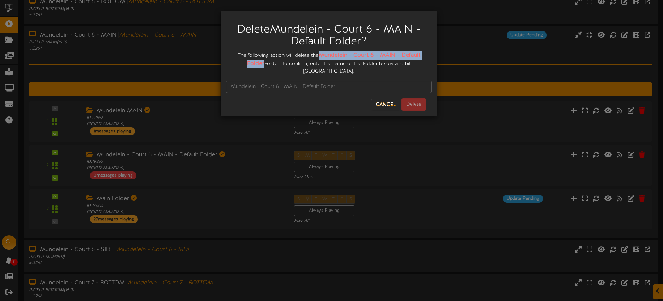
drag, startPoint x: 326, startPoint y: 54, endPoint x: 256, endPoint y: 64, distance: 71.3
click at [256, 64] on div "The following action will delete the Mundelein - Court 6 - MAIN - Default Folde…" at bounding box center [329, 63] width 206 height 24
copy strong "Mundelein - Court 6 - MAIN - Default Folder"
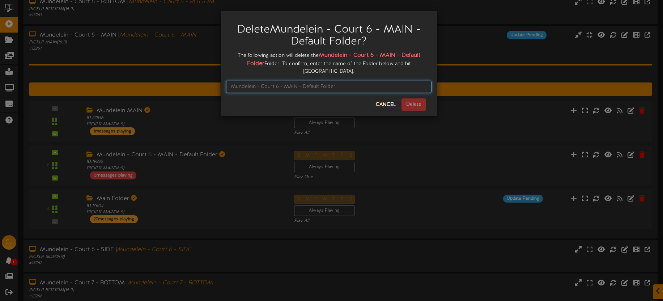
click at [268, 81] on input "text" at bounding box center [329, 87] width 206 height 12
paste input "Mundelein - Court 6 - MAIN - Default Folder"
type input "Mundelein - Court 6 - MAIN - Default Folder"
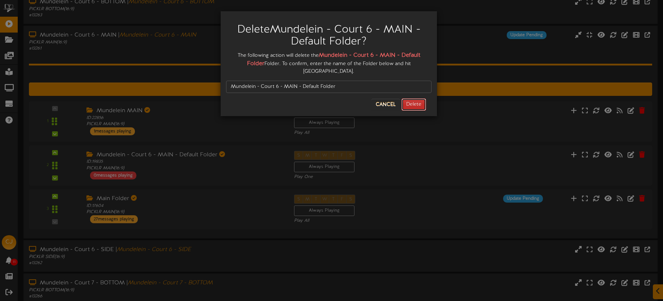
click at [410, 98] on button "Delete" at bounding box center [414, 104] width 25 height 12
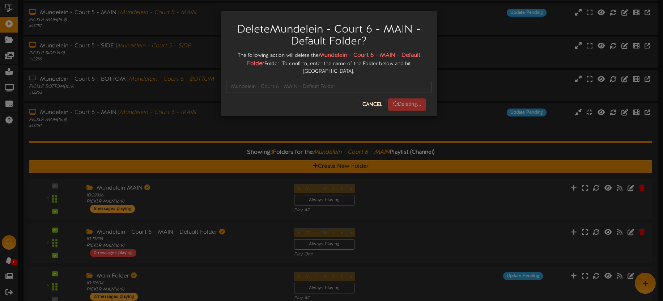
scroll to position [35, 0]
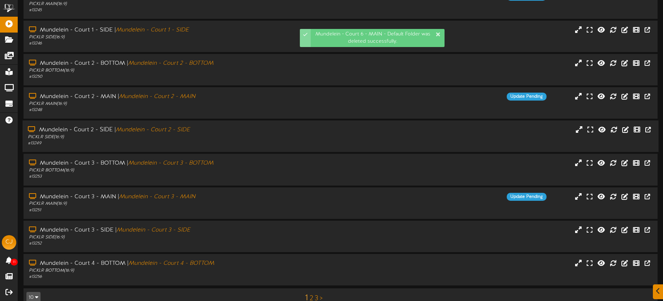
scroll to position [104, 0]
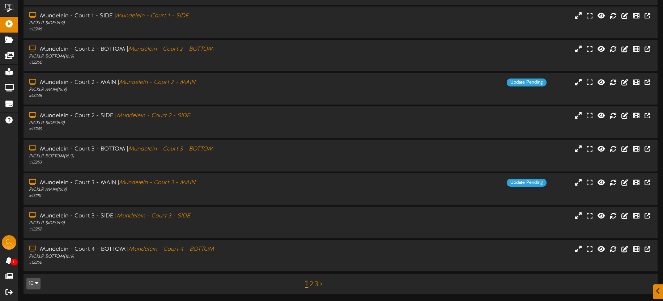
click at [310, 284] on link "2" at bounding box center [312, 285] width 4 height 8
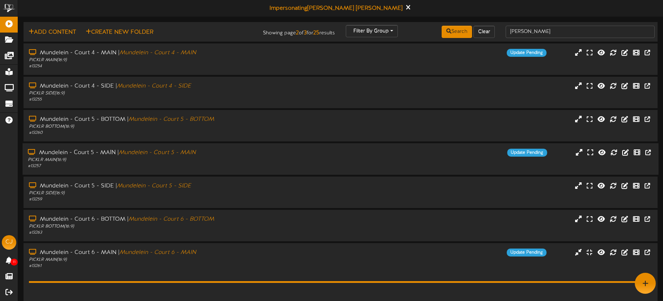
click at [245, 161] on div "PICKLR MAIN ( 16:9 )" at bounding box center [155, 160] width 254 height 6
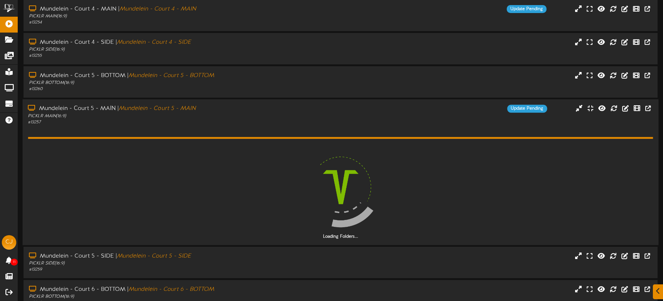
scroll to position [72, 0]
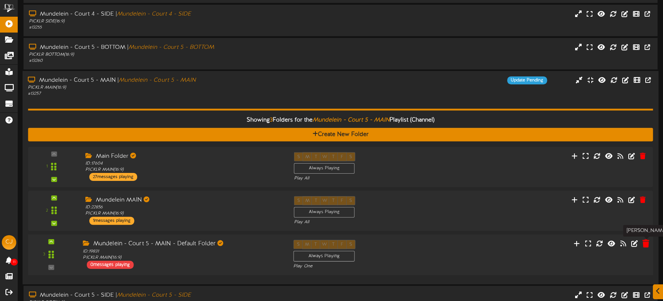
click at [645, 243] on icon at bounding box center [646, 244] width 7 height 8
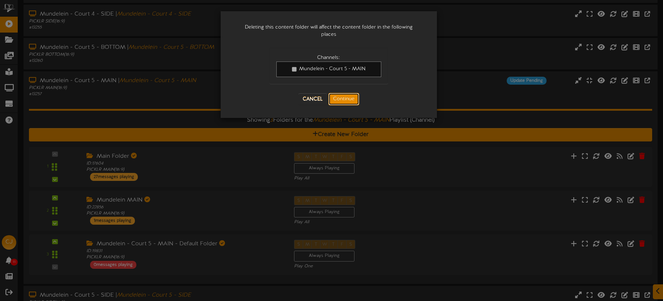
click at [351, 99] on button "Continue" at bounding box center [344, 99] width 31 height 12
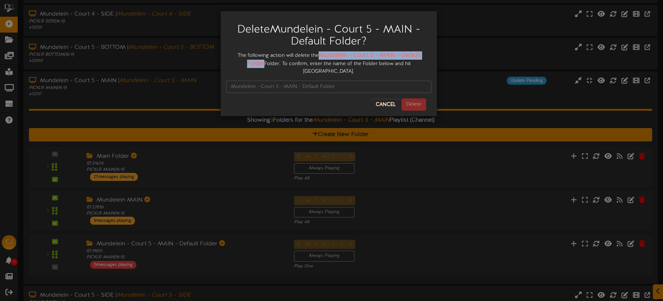
drag, startPoint x: 320, startPoint y: 54, endPoint x: 254, endPoint y: 61, distance: 66.3
click at [254, 61] on strong "Mundelein - Court 5 - MAIN - Default Folder" at bounding box center [333, 59] width 173 height 15
copy strong "Mundelein - Court 5 - MAIN - Default Folder"
click at [244, 81] on input "text" at bounding box center [329, 87] width 206 height 12
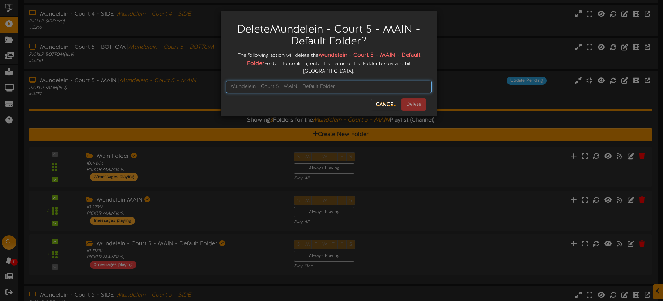
paste input "Mundelein - Court 5 - MAIN - Default Folder"
type input "Mundelein - Court 5 - MAIN - Default Folder"
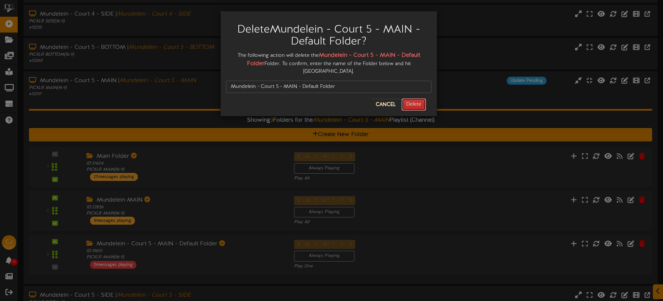
click at [418, 98] on button "Delete" at bounding box center [414, 104] width 25 height 12
click at [194, 93] on div "Delete Mundelein - Court 5 - MAIN - Default Folder ? The following action will …" at bounding box center [331, 150] width 663 height 301
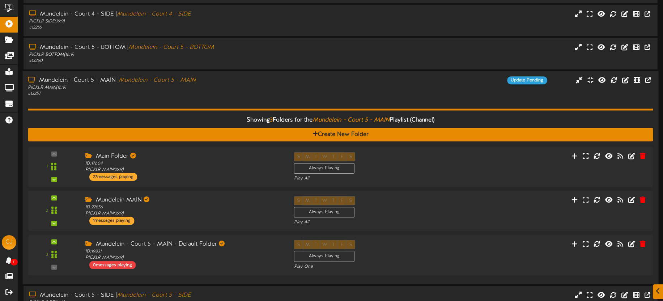
click at [208, 80] on div "Mundelein - Court 5 - MAIN | Mundelein - Court 5 - MAIN" at bounding box center [155, 80] width 254 height 8
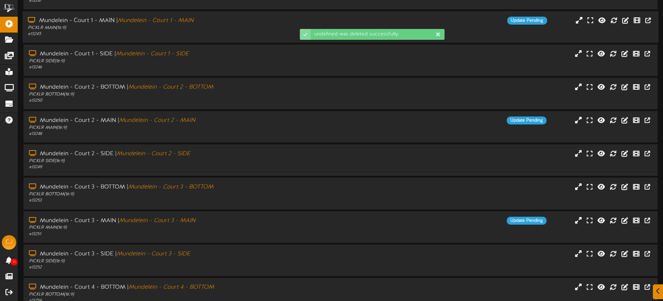
scroll to position [104, 0]
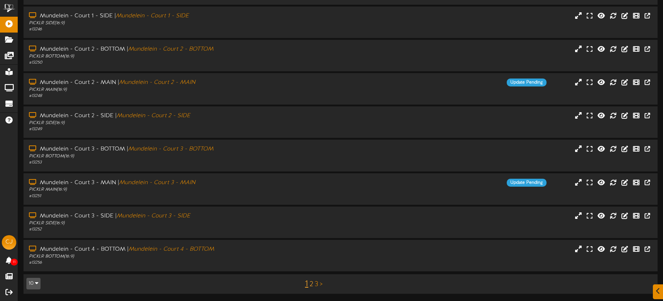
click at [312, 283] on link "2" at bounding box center [312, 285] width 4 height 8
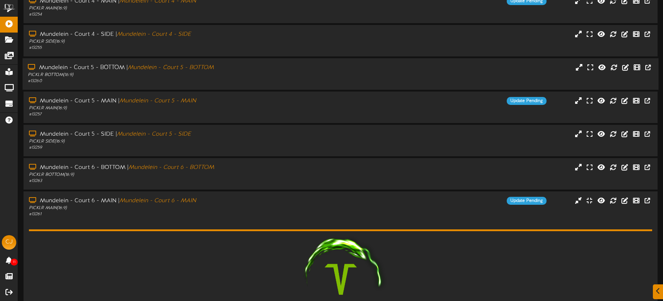
scroll to position [134, 0]
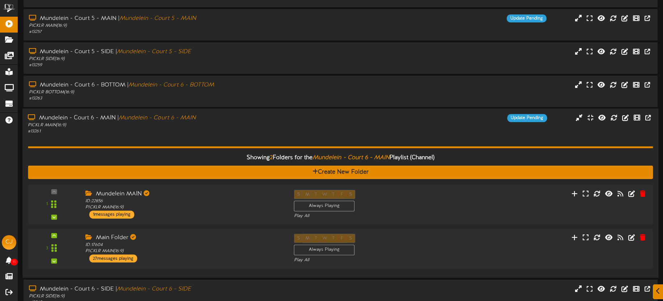
click at [260, 128] on div "PICKLR MAIN ( 16:9 )" at bounding box center [155, 126] width 254 height 6
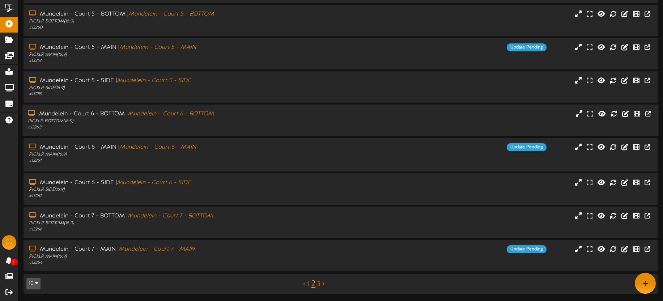
scroll to position [104, 0]
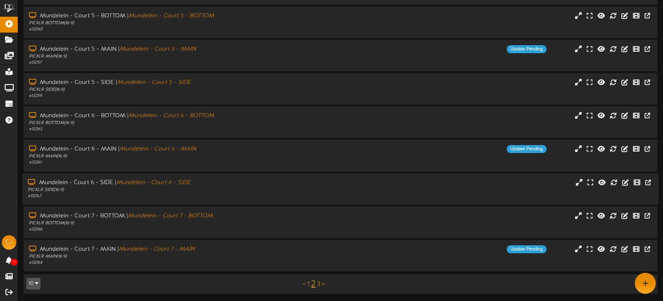
click at [237, 193] on div "# 13262" at bounding box center [155, 196] width 254 height 6
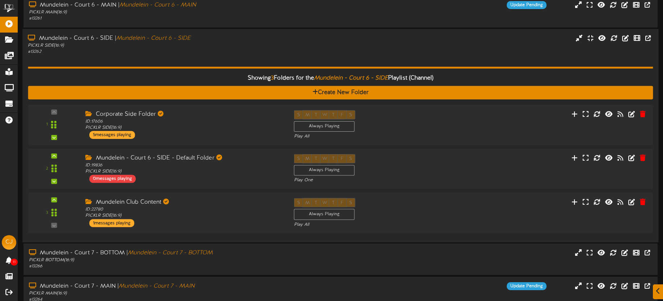
scroll to position [249, 0]
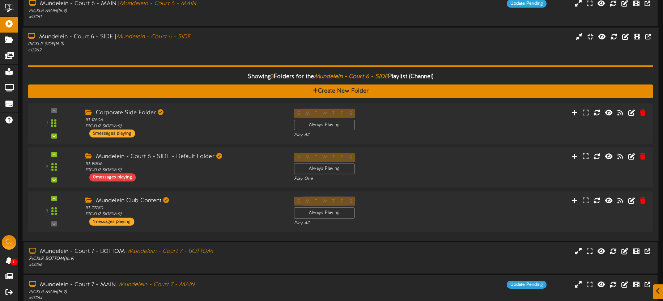
click at [223, 46] on div "PICKLR SIDE ( 16:9 )" at bounding box center [155, 44] width 254 height 6
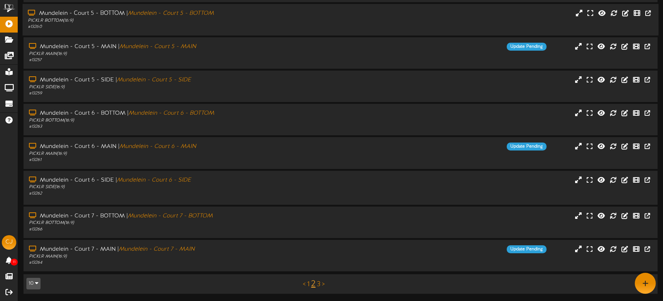
scroll to position [104, 0]
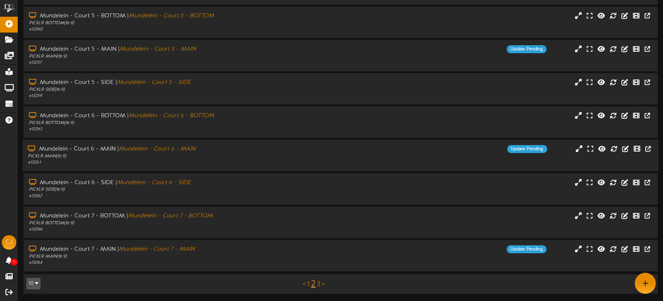
click at [237, 159] on div "Mundelein - Court 6 - MAIN | Mundelein - Court 6 - MAIN PICKLR MAIN ( 16:9 ) # …" at bounding box center [154, 155] width 265 height 21
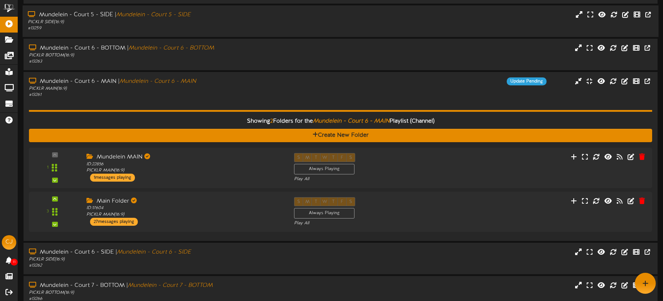
scroll to position [0, 0]
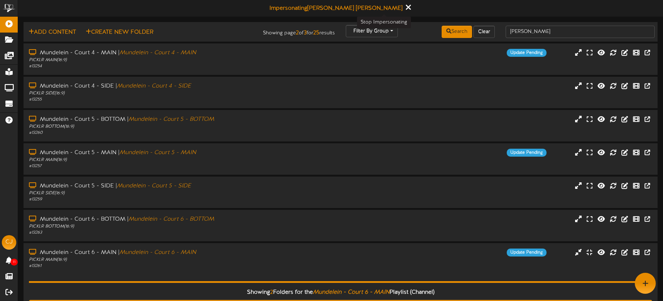
click at [406, 8] on icon at bounding box center [408, 7] width 5 height 8
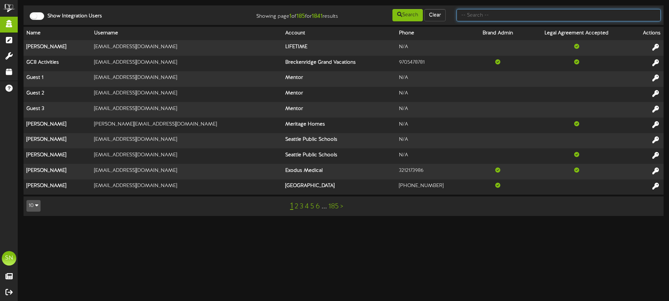
click at [494, 19] on input "text" at bounding box center [558, 15] width 204 height 12
type input "[PERSON_NAME]"
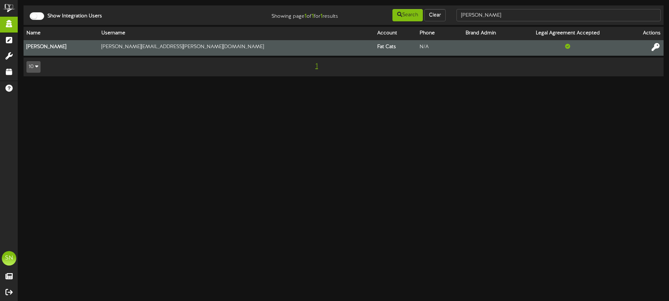
click at [653, 44] on icon at bounding box center [656, 47] width 8 height 8
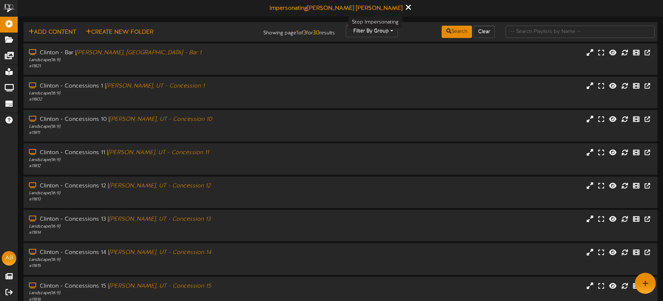
click at [404, 8] on button at bounding box center [408, 8] width 9 height 11
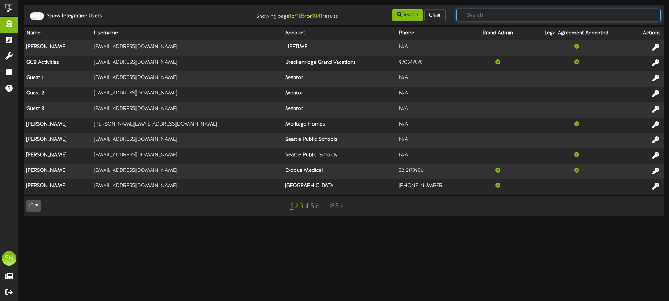
click at [470, 18] on input "text" at bounding box center [558, 15] width 204 height 12
type input "a"
type input "[PERSON_NAME]"
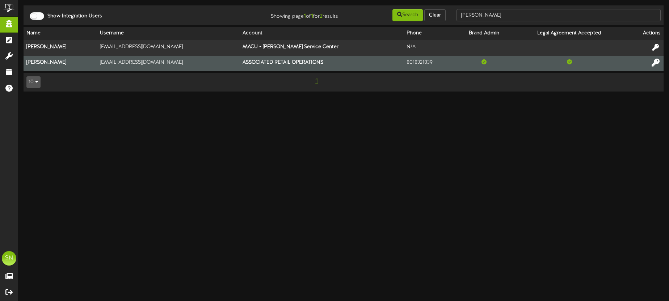
click at [654, 63] on icon at bounding box center [656, 62] width 8 height 8
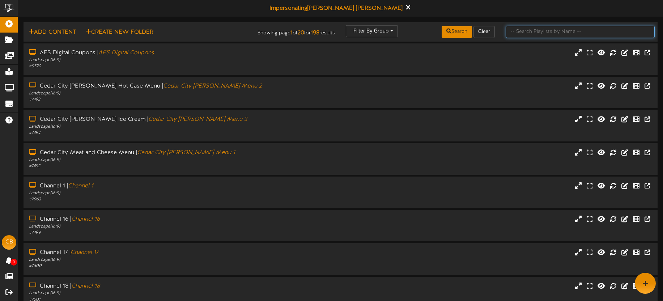
click at [543, 37] on input "text" at bounding box center [580, 32] width 149 height 12
type input "lins"
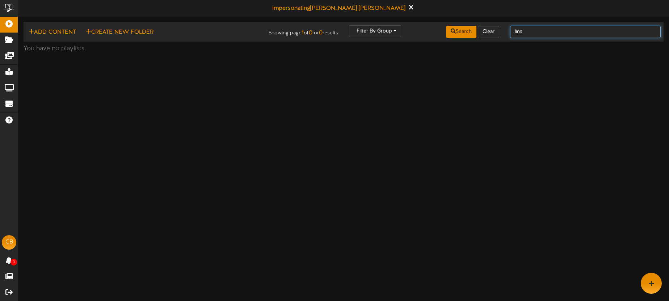
click at [549, 35] on input "lins" at bounding box center [585, 32] width 151 height 12
type input "[PERSON_NAME]"
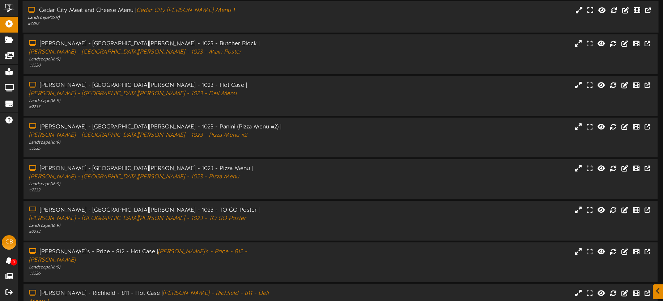
scroll to position [112, 0]
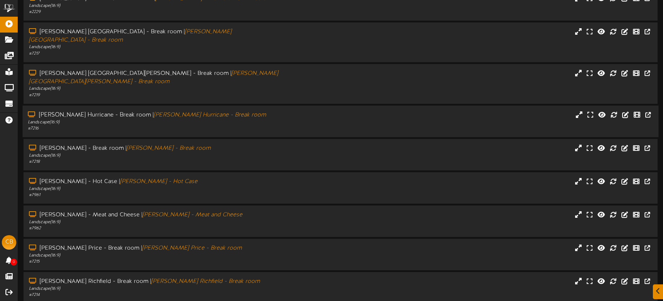
scroll to position [96, 0]
click at [233, 244] on div "[PERSON_NAME] Price - Break room | [PERSON_NAME] Price - Break room" at bounding box center [155, 248] width 254 height 8
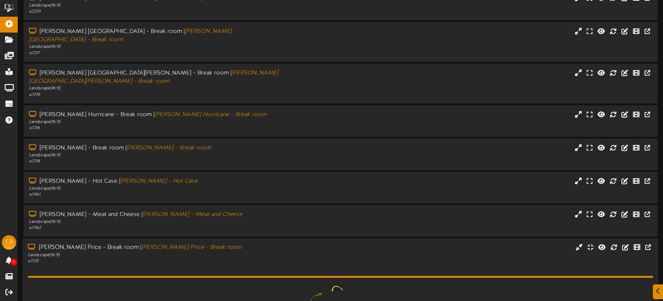
scroll to position [218, 0]
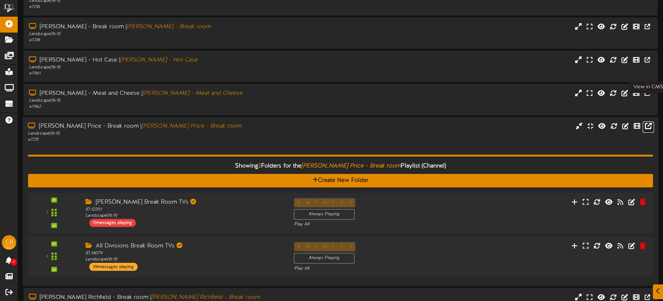
click at [651, 122] on icon at bounding box center [648, 126] width 7 height 8
click at [228, 131] on div "Landscape ( 16:9 )" at bounding box center [155, 134] width 254 height 6
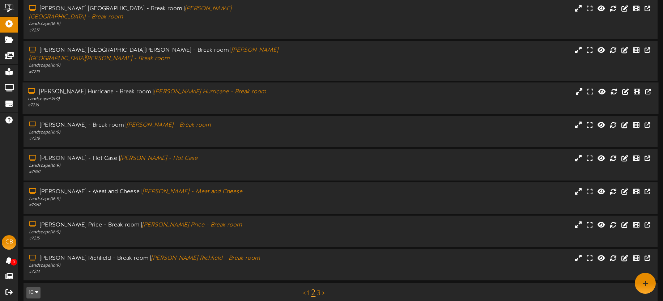
scroll to position [104, 0]
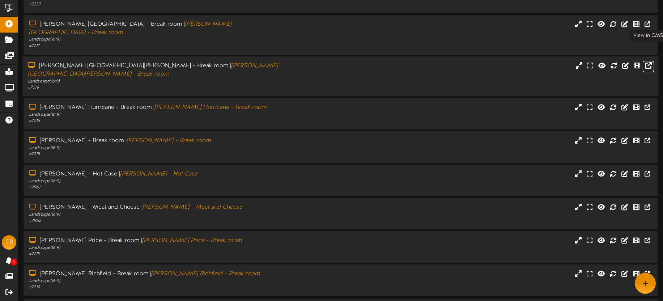
click at [651, 61] on icon at bounding box center [648, 65] width 7 height 8
